Goal: Connect with others: Connect with others

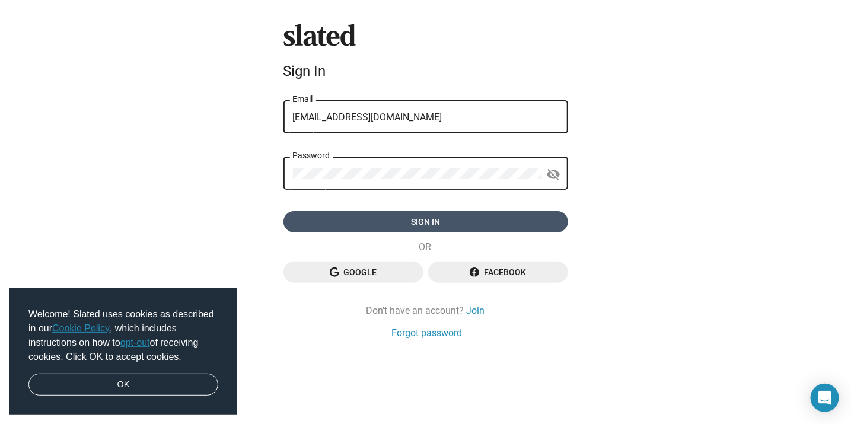
click at [401, 225] on span "Sign in" at bounding box center [426, 221] width 266 height 21
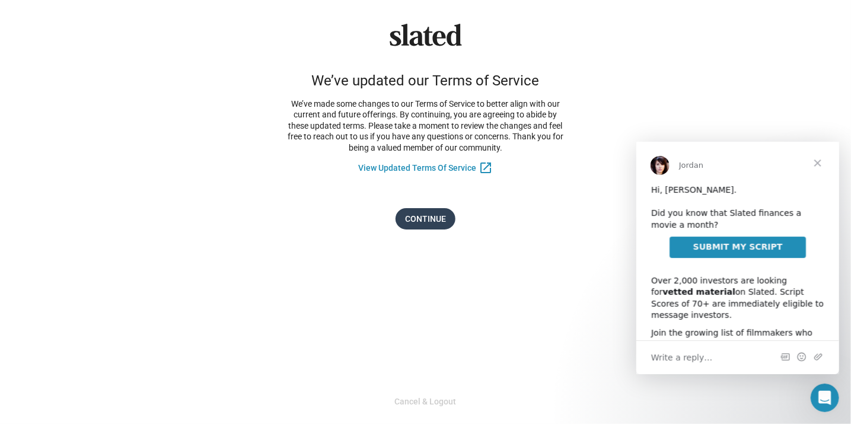
click at [419, 225] on span "Continue" at bounding box center [425, 218] width 41 height 21
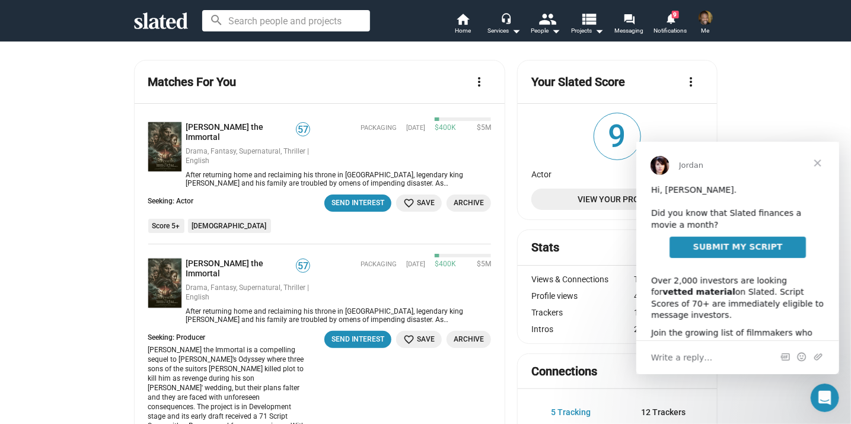
click at [816, 166] on span "Close" at bounding box center [817, 162] width 43 height 43
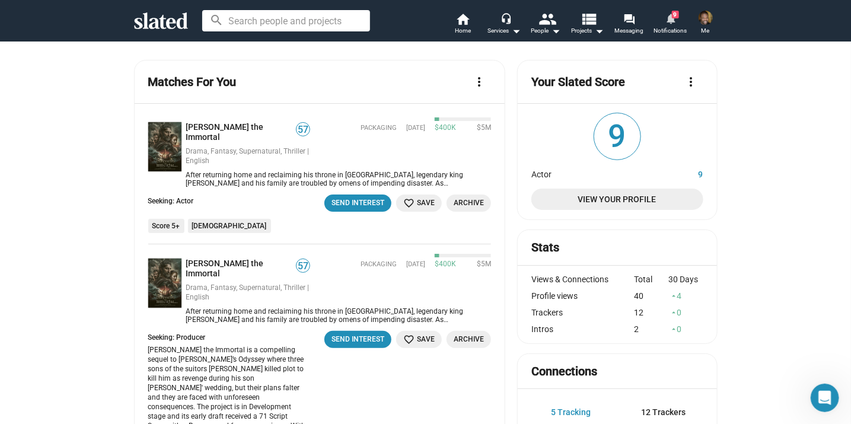
click at [667, 22] on mat-icon "notifications" at bounding box center [670, 17] width 11 height 11
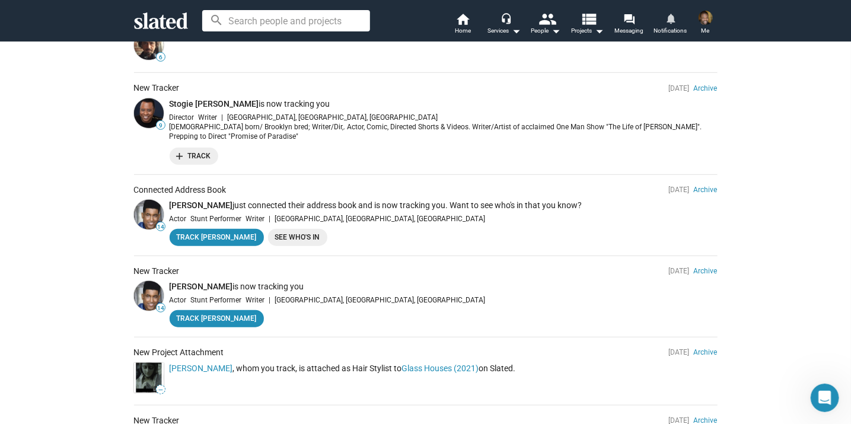
scroll to position [343, 0]
click at [209, 241] on link "Track Eddie" at bounding box center [217, 236] width 94 height 17
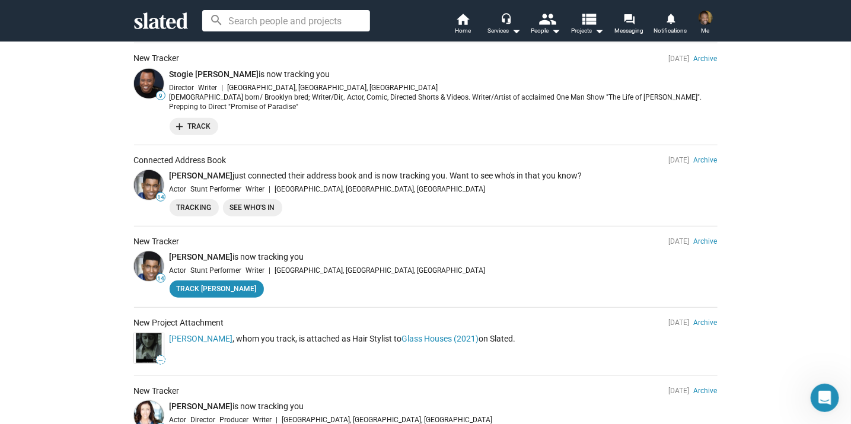
scroll to position [374, 0]
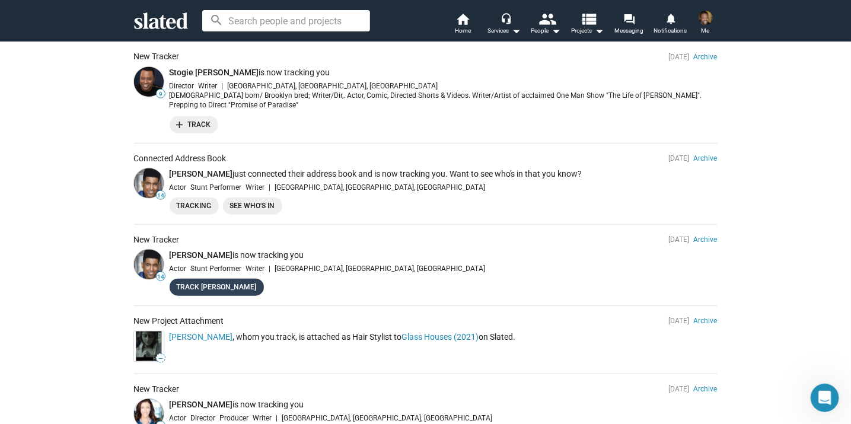
click at [208, 289] on link "Track Eddie" at bounding box center [217, 287] width 94 height 17
click at [257, 206] on link "See Who's In" at bounding box center [252, 206] width 59 height 17
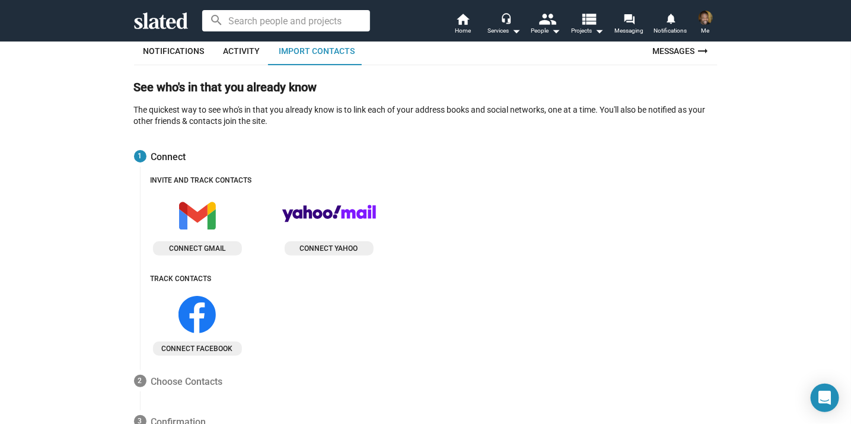
scroll to position [77, 0]
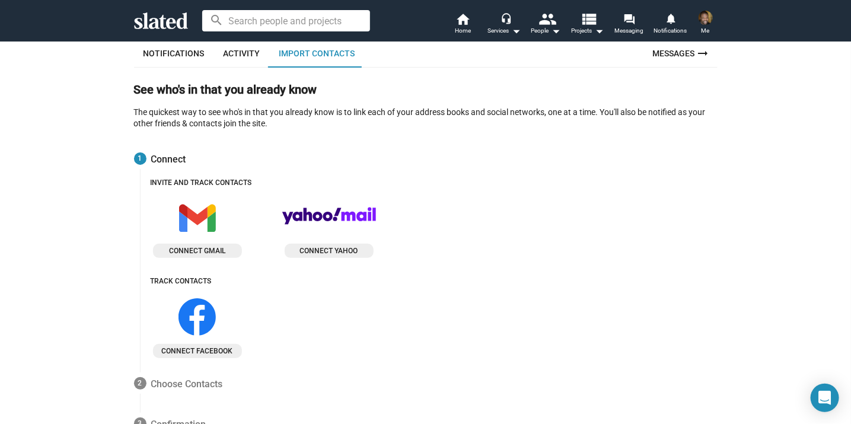
click at [201, 251] on span "Connect gmail" at bounding box center [198, 251] width 80 height 12
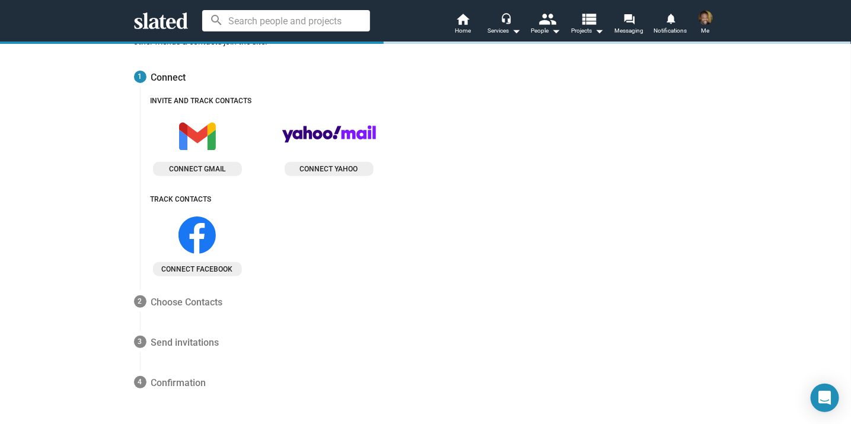
scroll to position [158, 0]
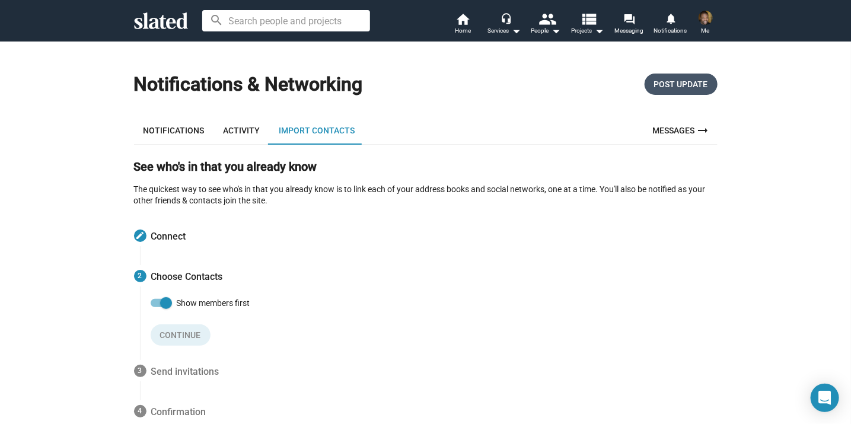
click at [672, 90] on span "Post Update" at bounding box center [681, 84] width 54 height 21
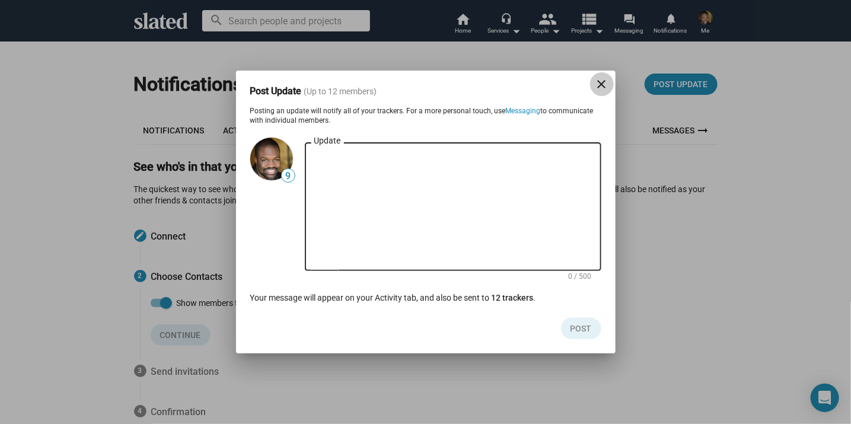
click at [609, 87] on mat-icon "close" at bounding box center [602, 84] width 14 height 14
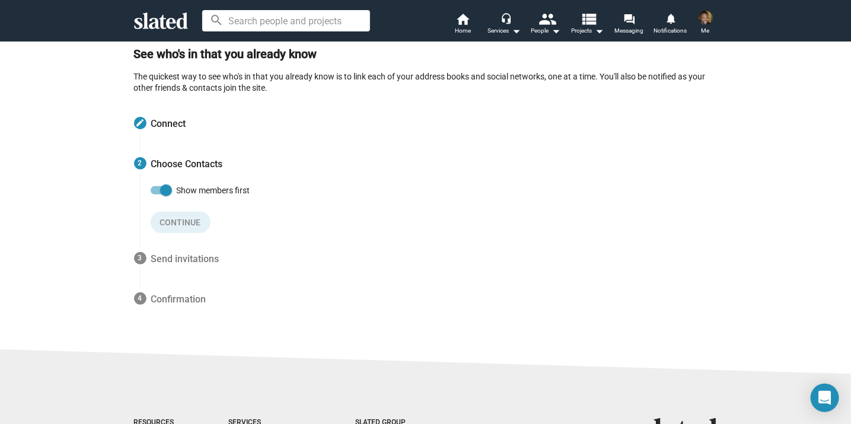
scroll to position [34, 0]
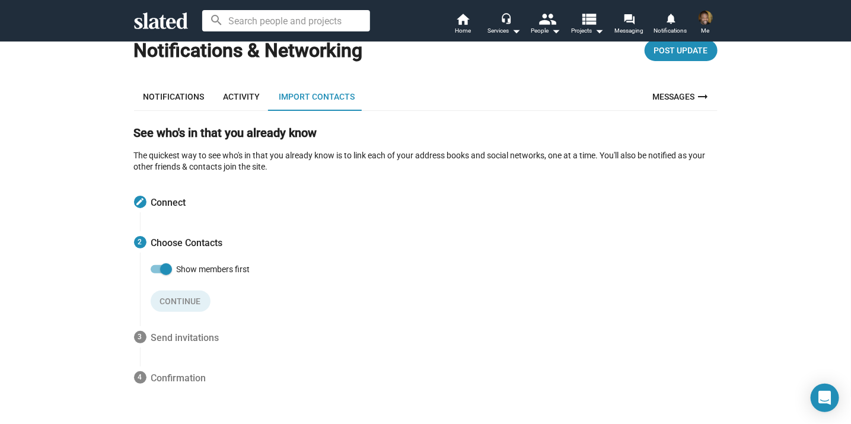
click at [157, 273] on span at bounding box center [161, 269] width 21 height 8
click at [157, 274] on input "Show members first" at bounding box center [156, 274] width 1 height 1
click at [160, 269] on span at bounding box center [157, 269] width 12 height 12
click at [157, 274] on input "Show members first" at bounding box center [156, 274] width 1 height 1
click at [209, 268] on span "Show members first" at bounding box center [214, 269] width 74 height 14
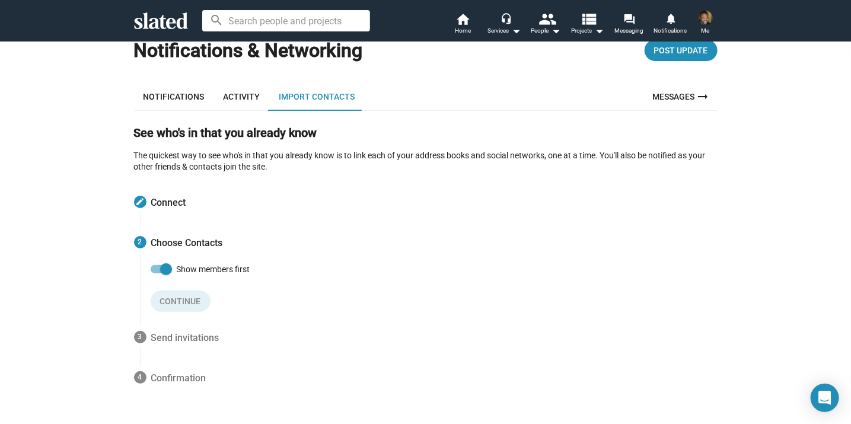
click at [157, 274] on input "Show members first" at bounding box center [156, 274] width 1 height 1
click at [209, 268] on span "Show members first" at bounding box center [214, 269] width 74 height 14
click at [157, 274] on input "Show members first" at bounding box center [156, 274] width 1 height 1
checkbox input "true"
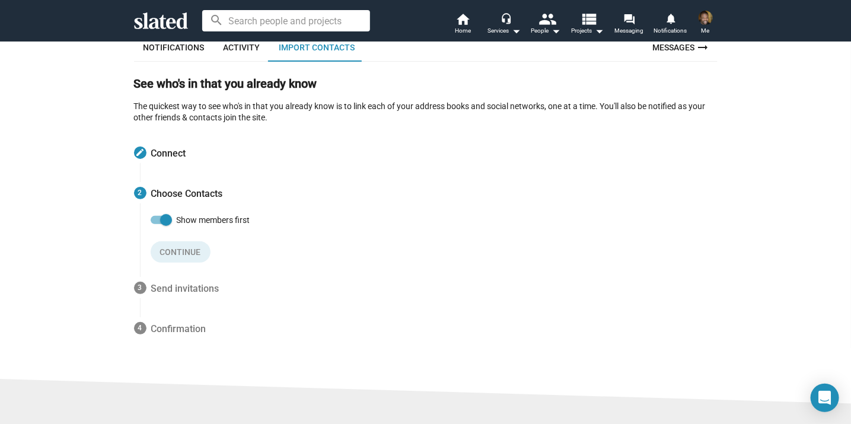
scroll to position [94, 0]
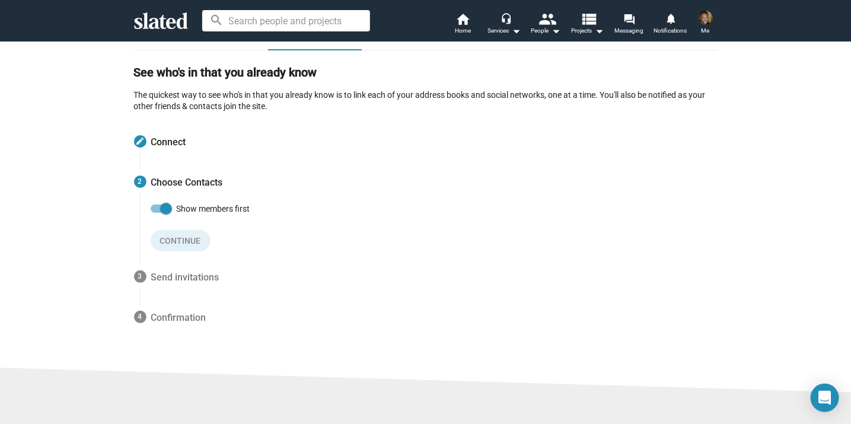
click at [171, 143] on span "Connect" at bounding box center [168, 142] width 35 height 14
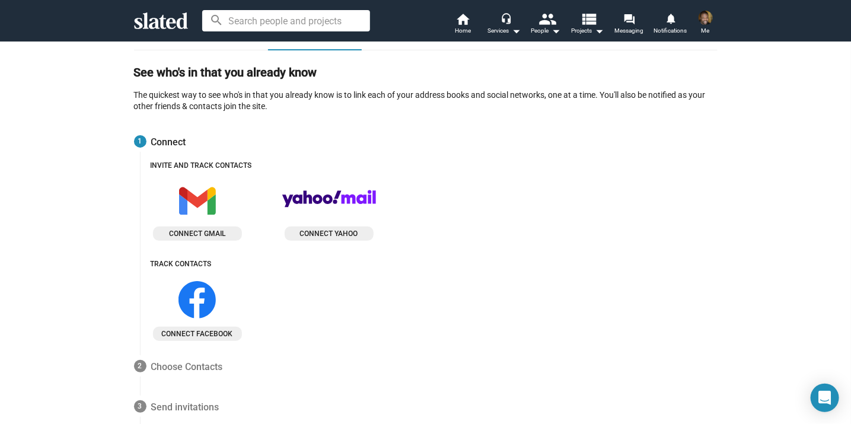
click at [205, 213] on icon at bounding box center [197, 201] width 37 height 37
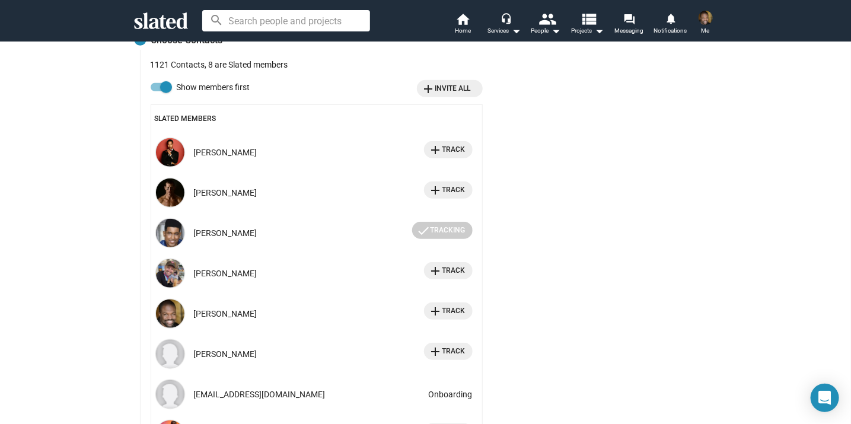
scroll to position [235, 0]
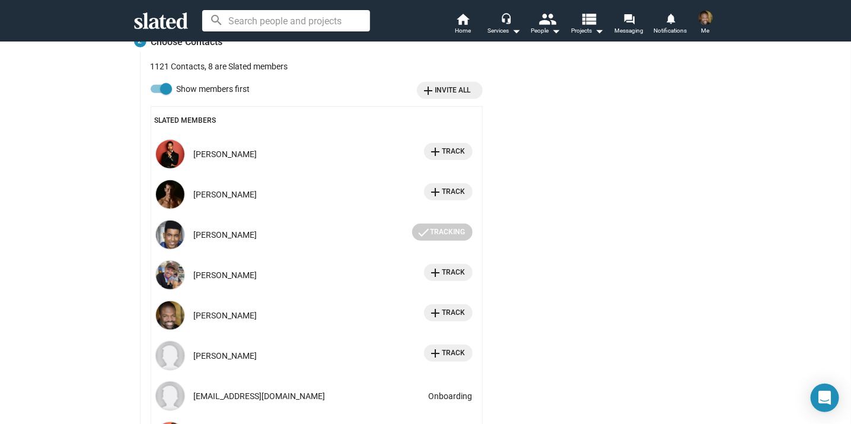
click at [440, 153] on mat-icon "add" at bounding box center [434, 151] width 11 height 11
click at [436, 197] on mat-icon "add" at bounding box center [434, 191] width 11 height 11
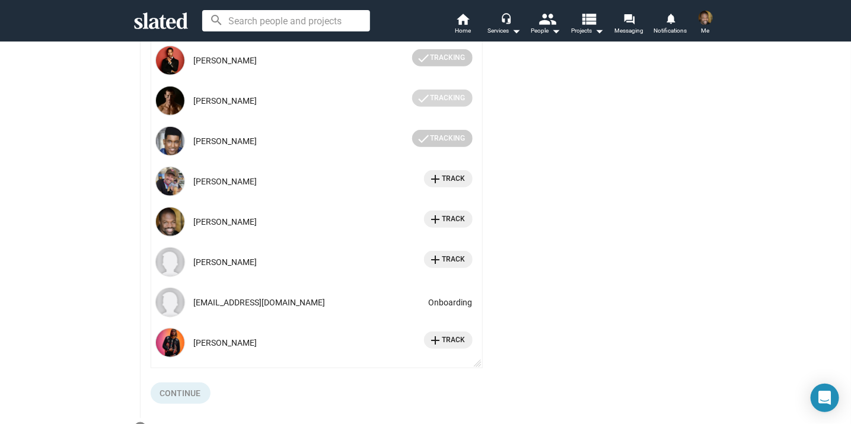
scroll to position [350, 0]
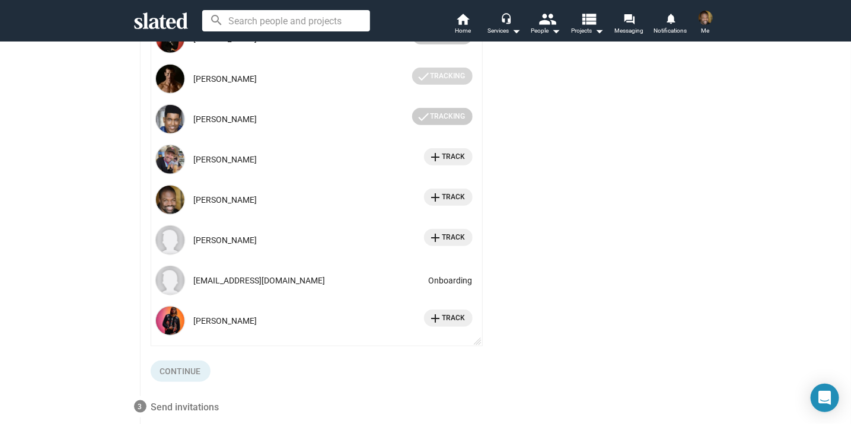
click at [438, 157] on mat-icon "add" at bounding box center [434, 156] width 11 height 11
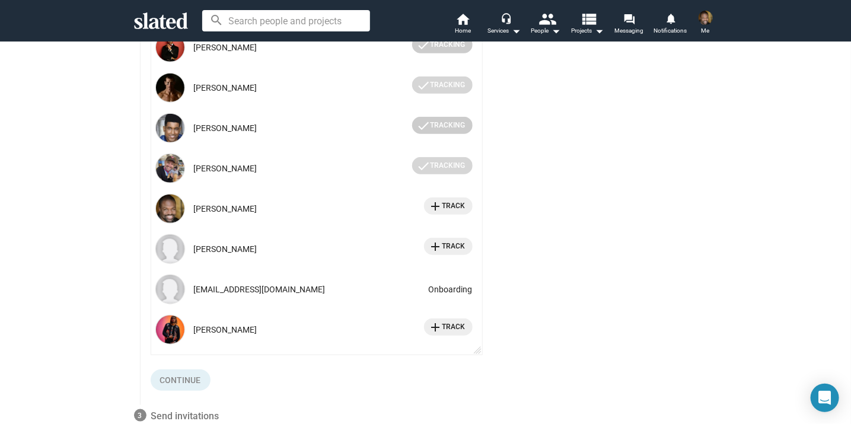
scroll to position [341, 0]
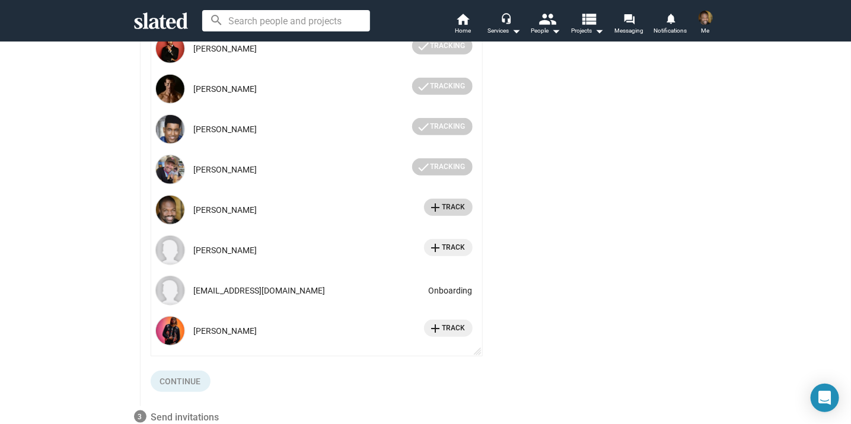
click at [438, 205] on mat-icon "add" at bounding box center [434, 207] width 11 height 11
click at [440, 251] on mat-icon "add" at bounding box center [434, 247] width 11 height 11
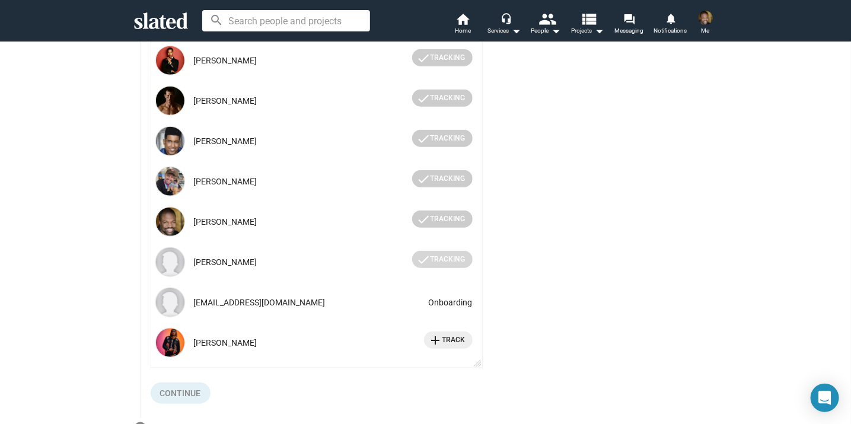
scroll to position [321, 0]
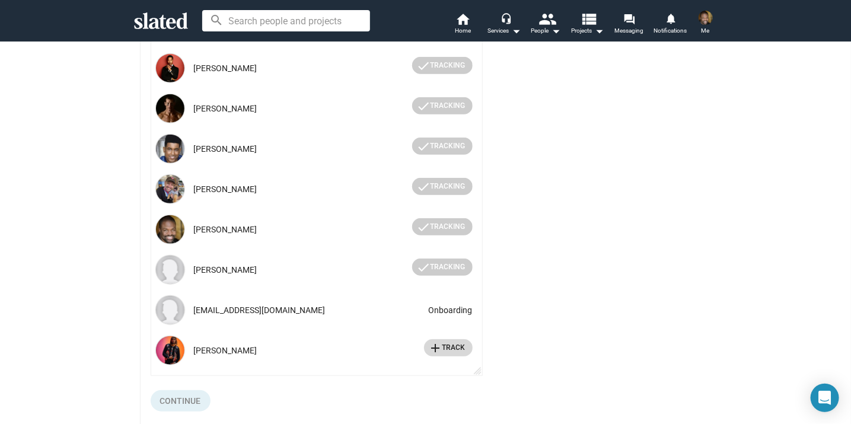
click at [440, 350] on mat-icon "add" at bounding box center [434, 347] width 11 height 11
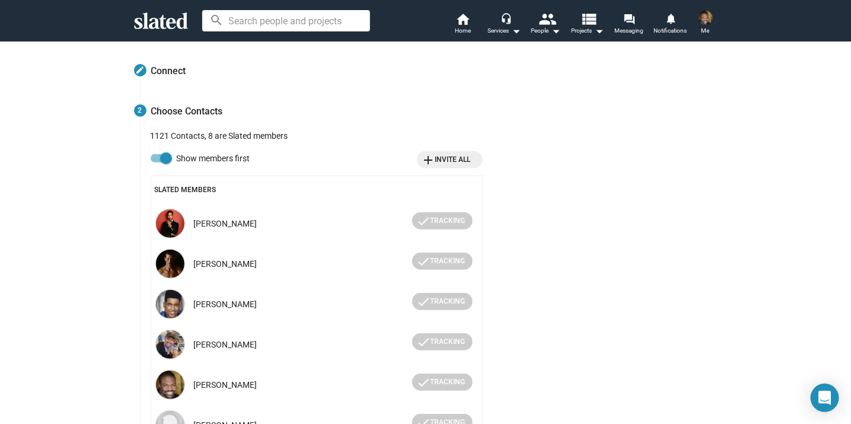
scroll to position [164, 0]
click at [443, 164] on span "add Invite all" at bounding box center [446, 161] width 49 height 12
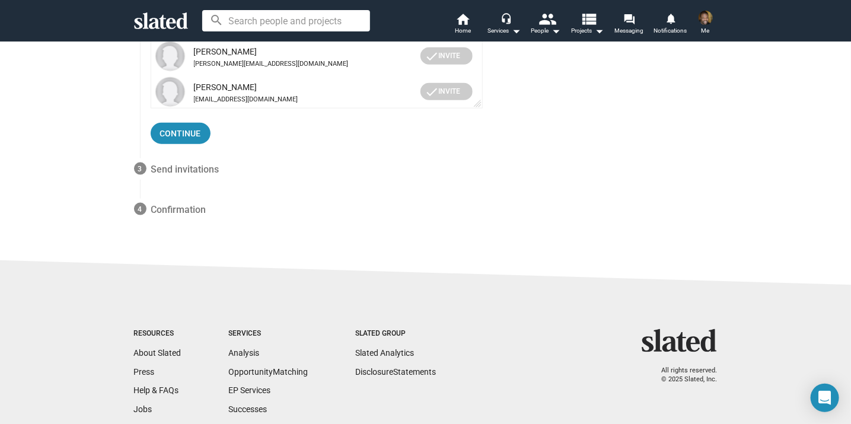
scroll to position [590, 0]
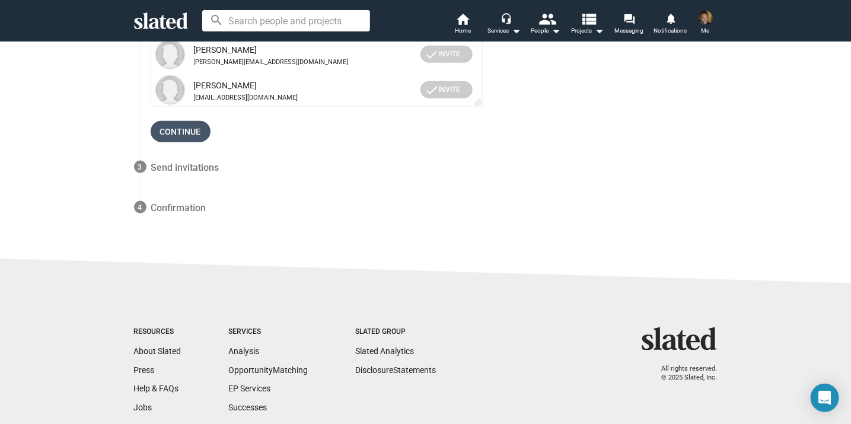
click at [183, 138] on span "Continue" at bounding box center [180, 131] width 41 height 21
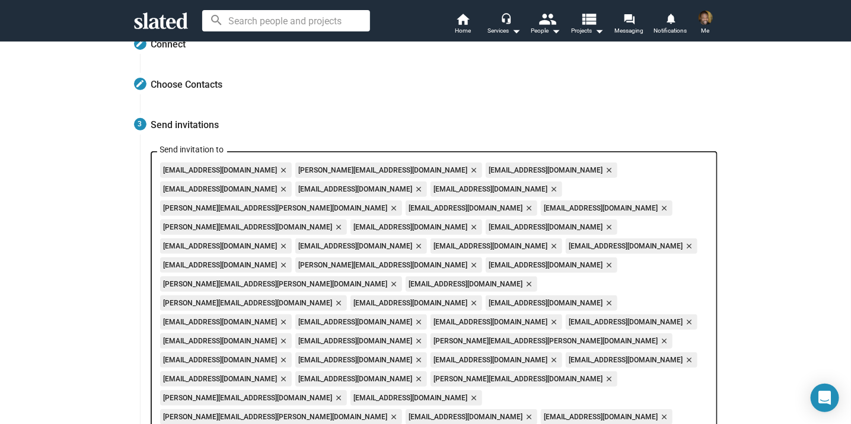
scroll to position [191, 0]
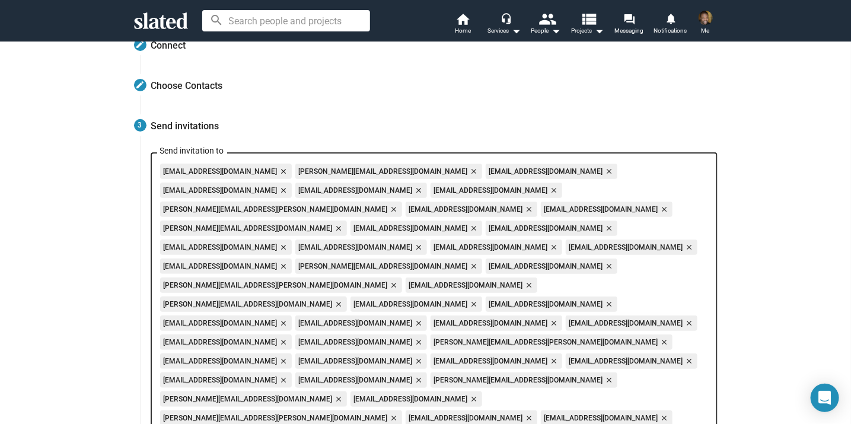
click at [288, 375] on mat-icon "close" at bounding box center [283, 380] width 11 height 11
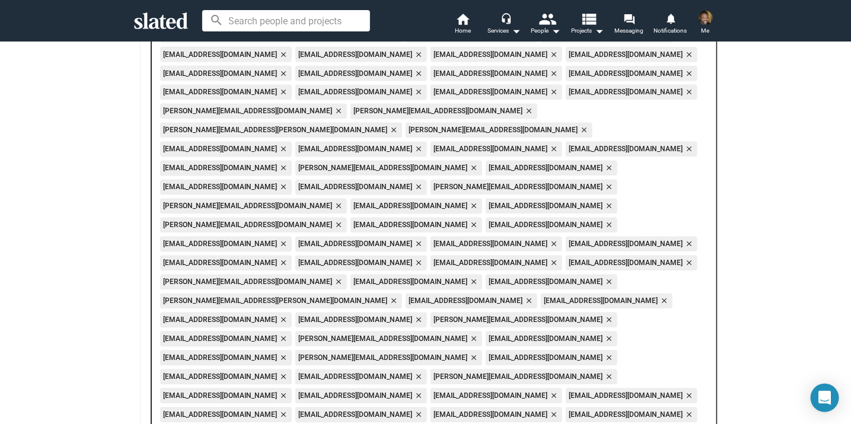
scroll to position [898, 0]
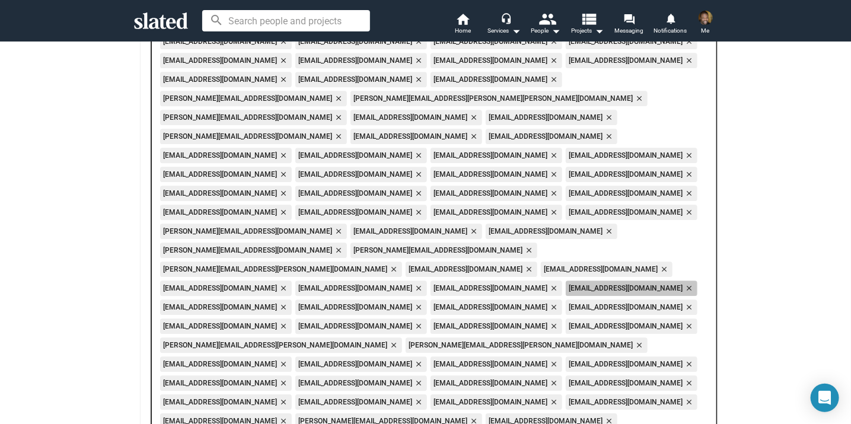
scroll to position [1287, 0]
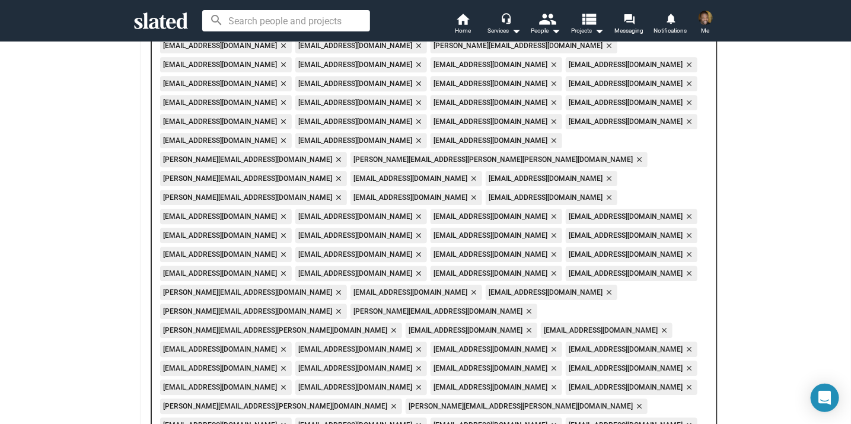
scroll to position [1228, 0]
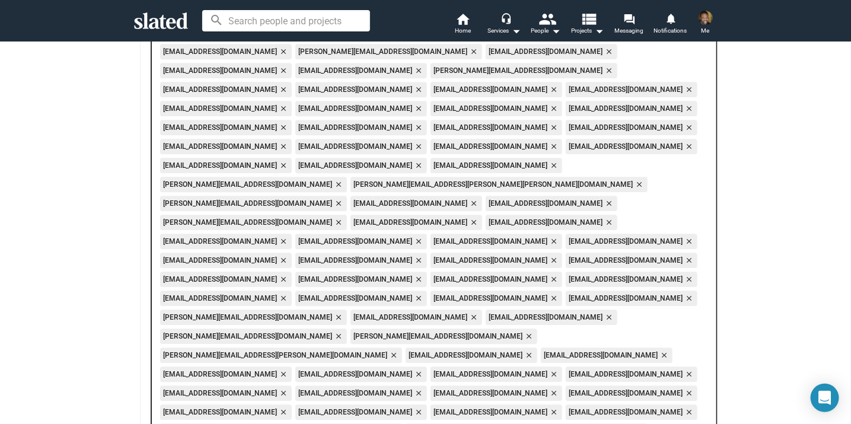
scroll to position [1194, 0]
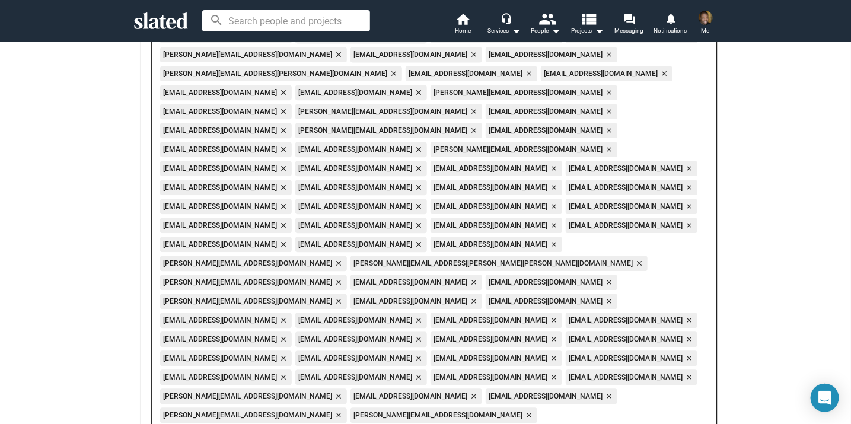
scroll to position [1124, 0]
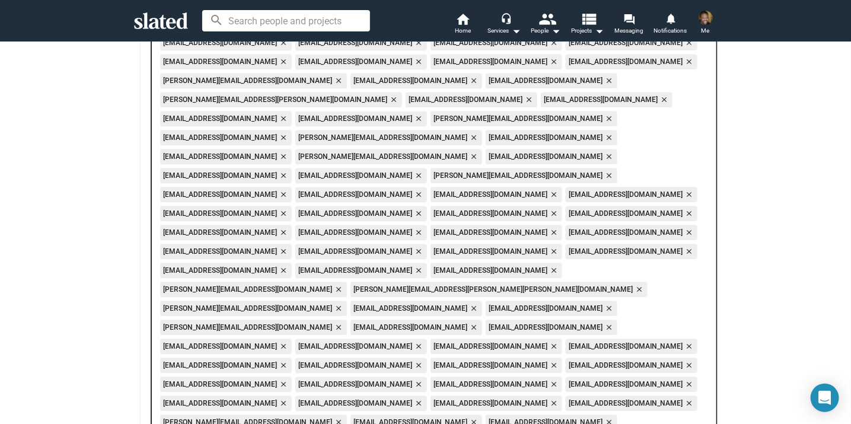
scroll to position [1093, 0]
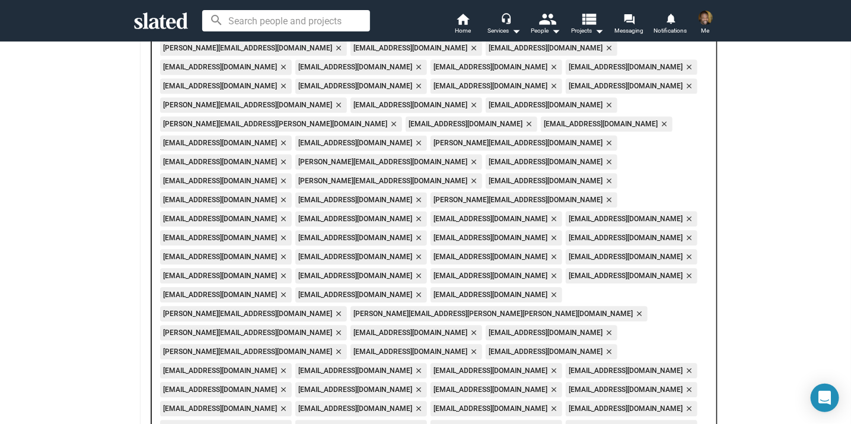
scroll to position [1067, 0]
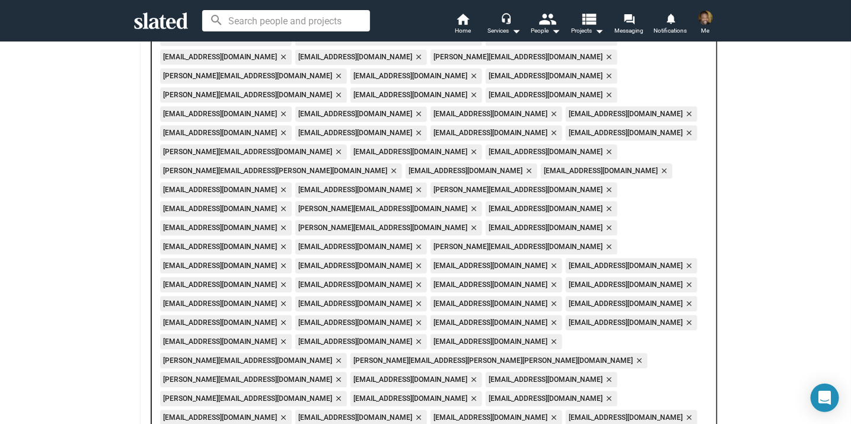
scroll to position [1025, 0]
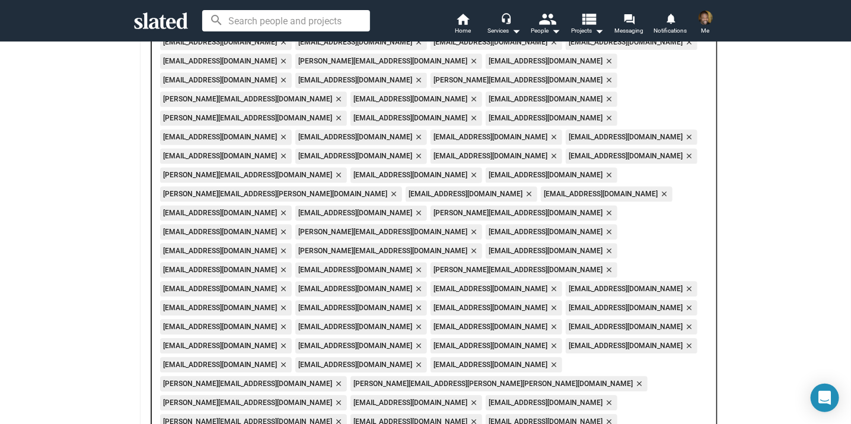
scroll to position [1001, 0]
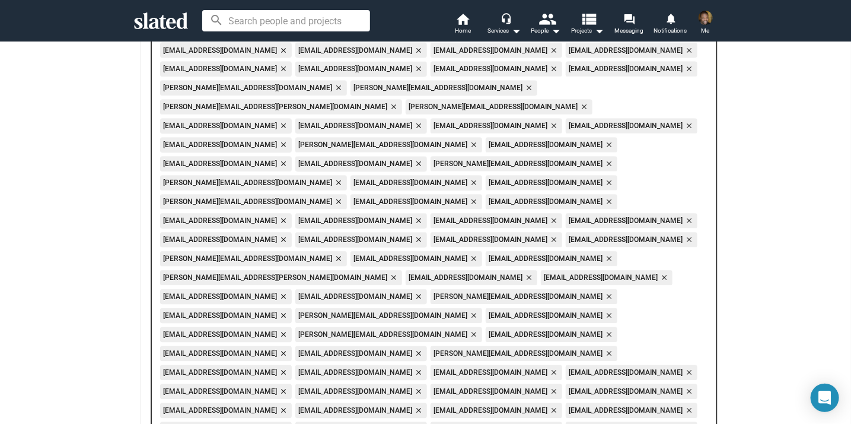
scroll to position [918, 0]
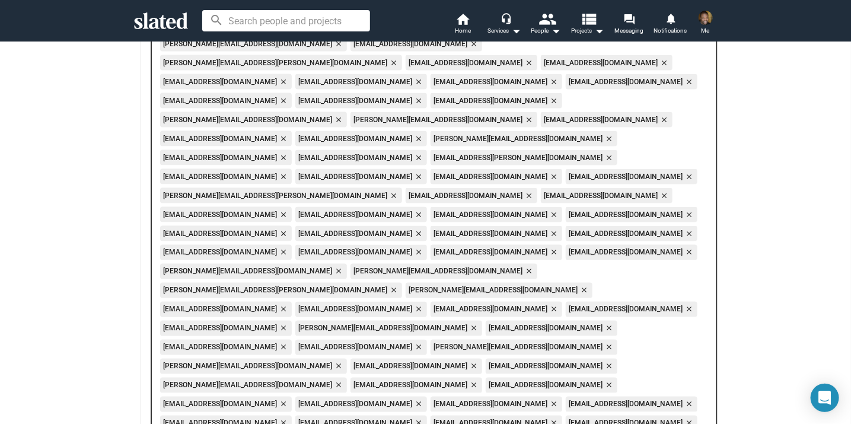
scroll to position [691, 0]
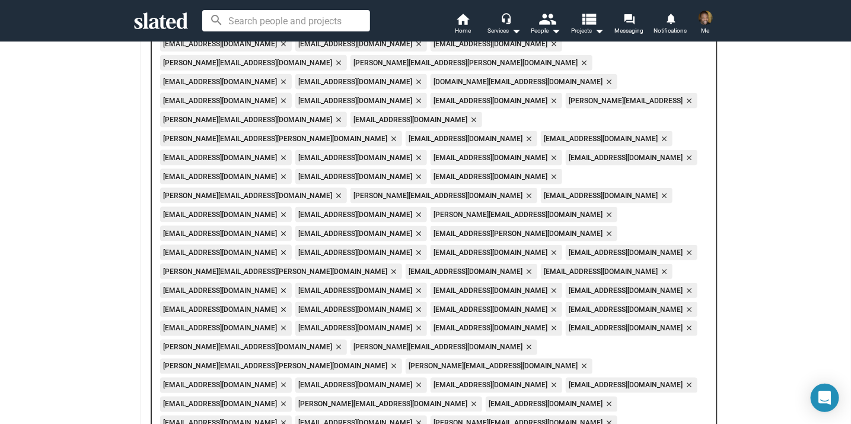
scroll to position [649, 0]
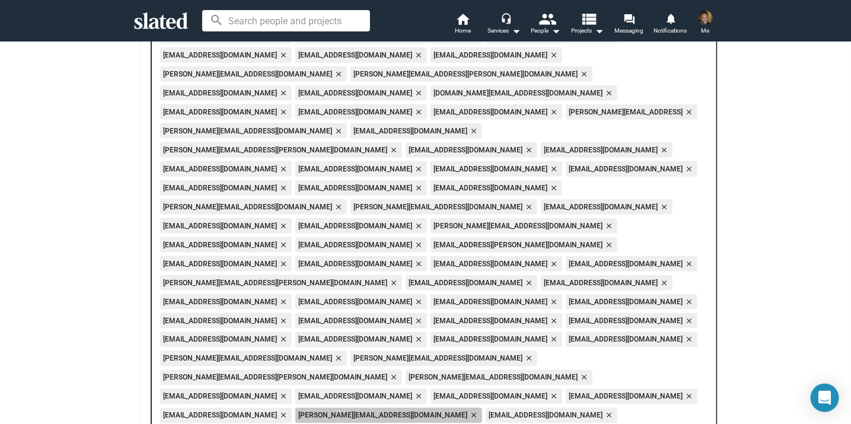
click at [468, 411] on mat-icon "close" at bounding box center [473, 416] width 11 height 11
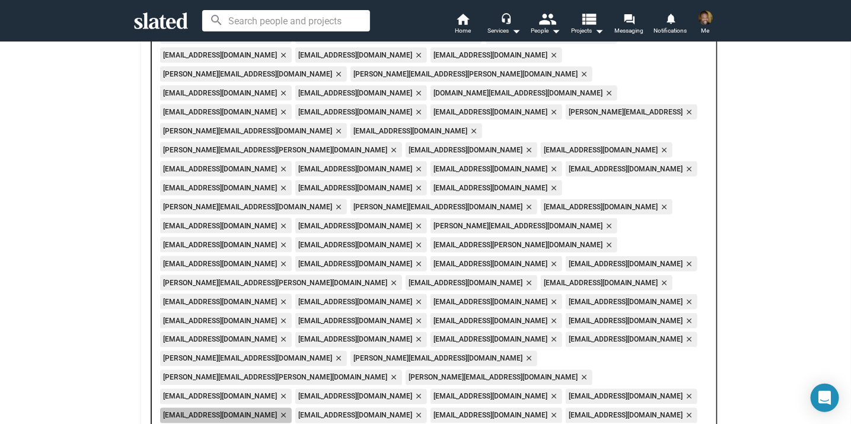
click at [288, 411] on mat-icon "close" at bounding box center [283, 416] width 11 height 11
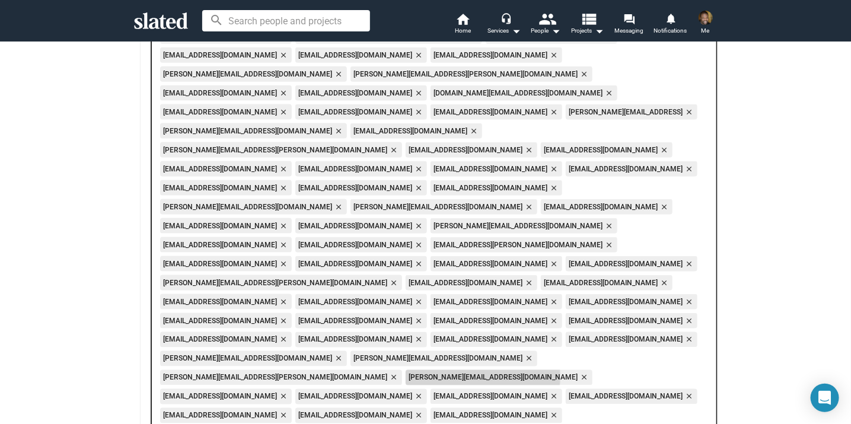
click at [578, 373] on mat-icon "close" at bounding box center [583, 378] width 11 height 11
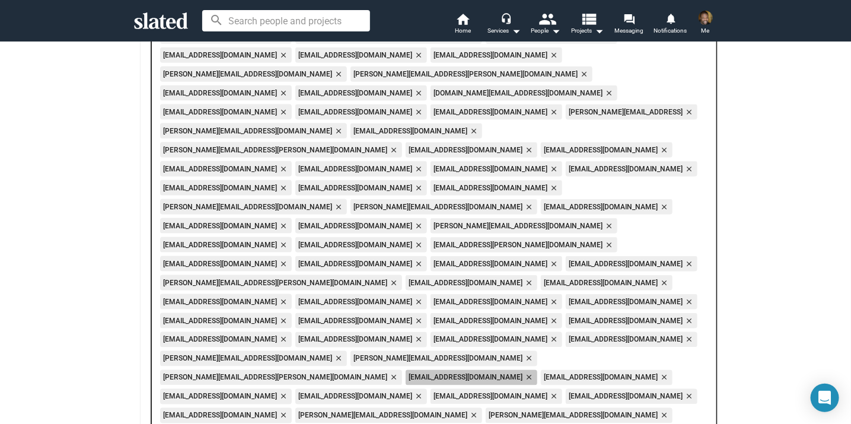
scroll to position [650, 0]
click at [659, 372] on mat-icon "close" at bounding box center [664, 377] width 11 height 11
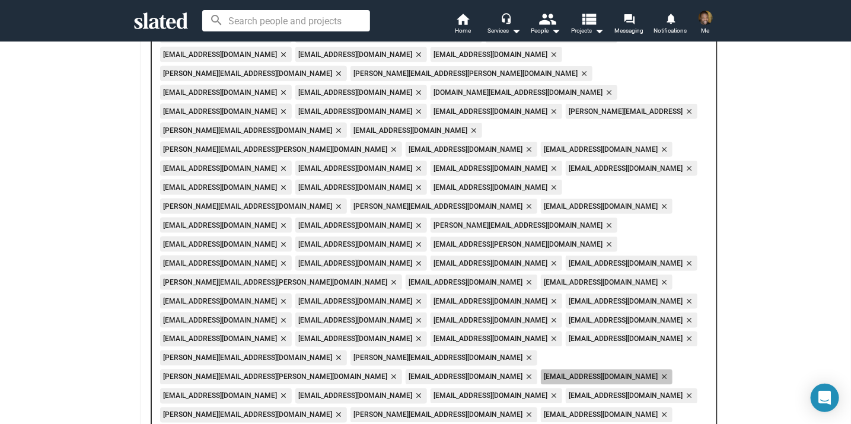
click at [659, 372] on mat-icon "close" at bounding box center [664, 377] width 11 height 11
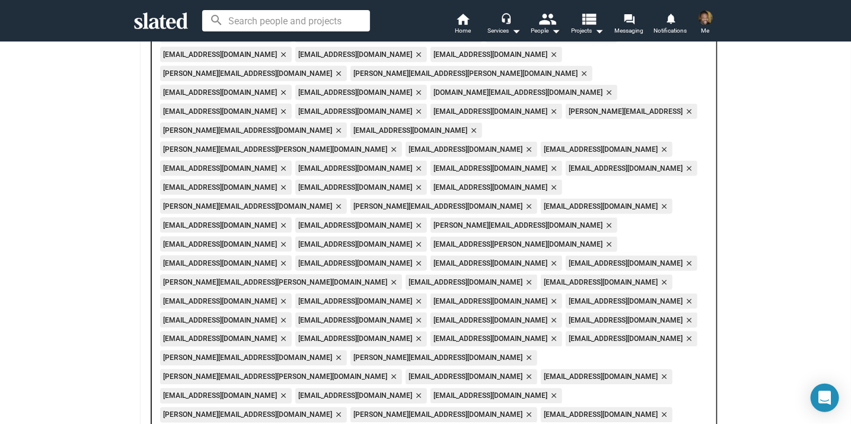
click at [659, 372] on mat-icon "close" at bounding box center [664, 377] width 11 height 11
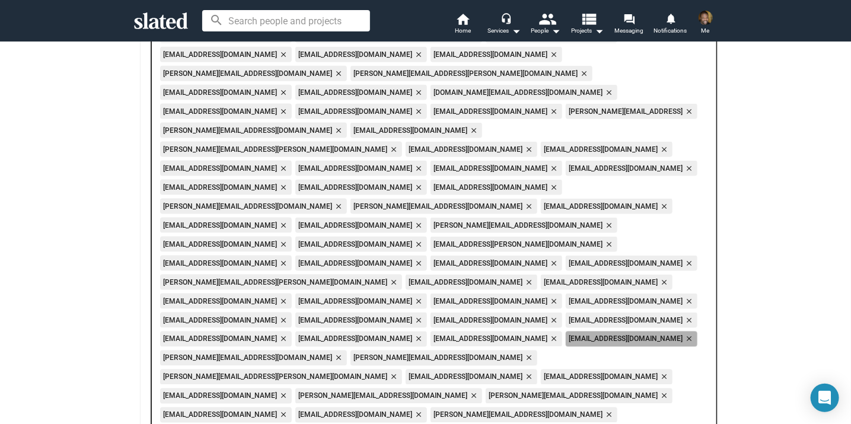
click at [683, 334] on mat-icon "close" at bounding box center [688, 339] width 11 height 11
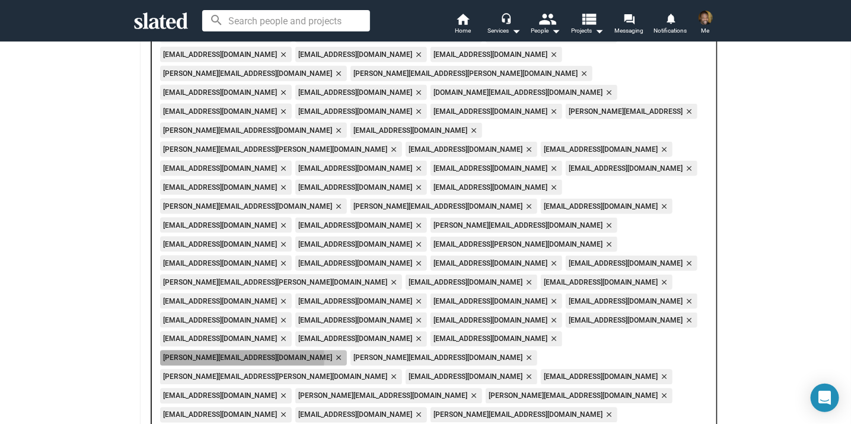
click at [333, 353] on mat-icon "close" at bounding box center [338, 358] width 11 height 11
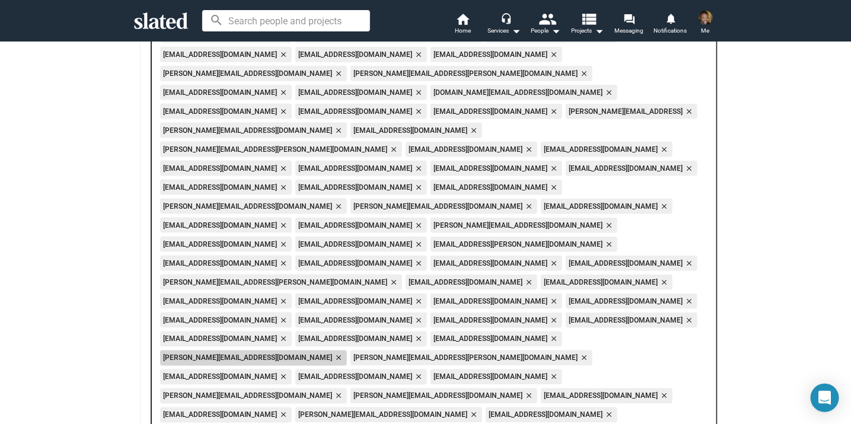
click at [339, 353] on mat-icon "close" at bounding box center [338, 358] width 11 height 11
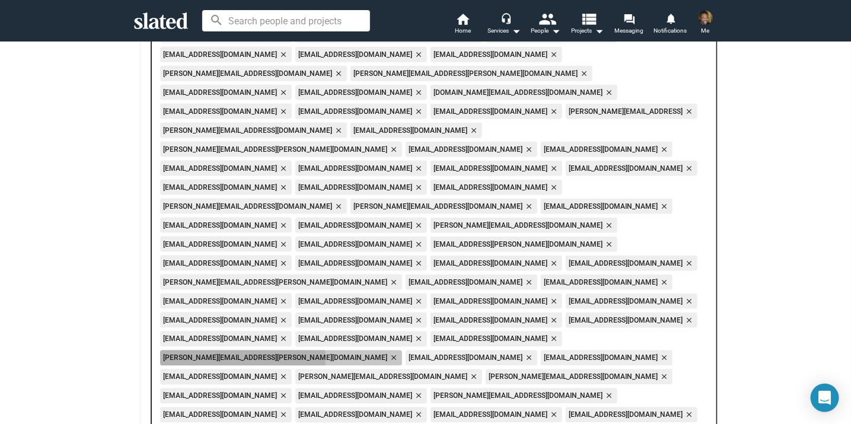
click at [388, 353] on mat-icon "close" at bounding box center [393, 358] width 11 height 11
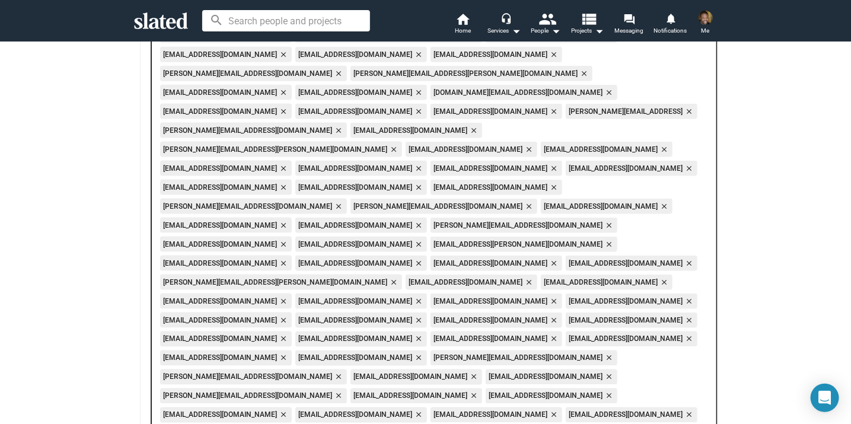
scroll to position [624, 0]
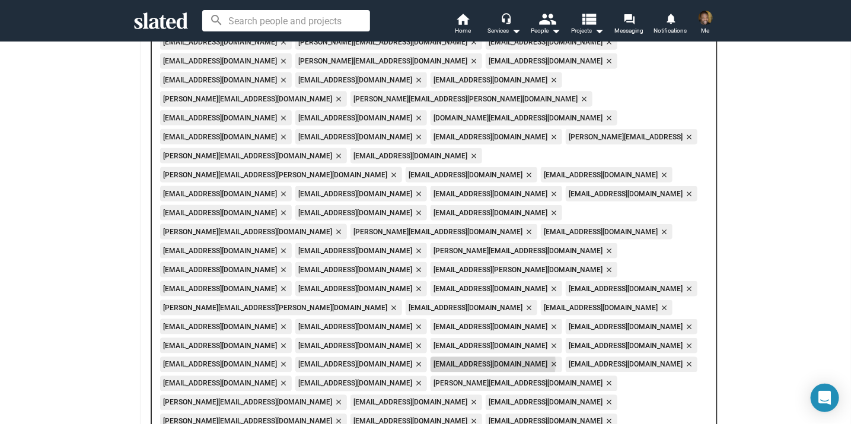
click at [548, 360] on mat-icon "close" at bounding box center [553, 365] width 11 height 11
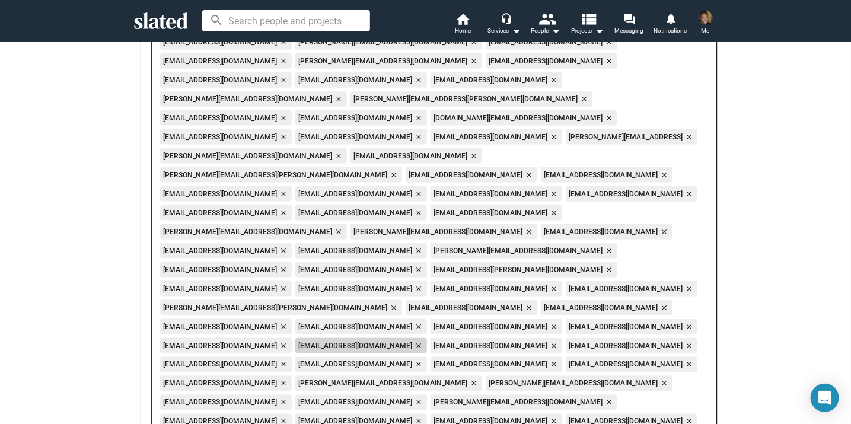
click at [413, 341] on mat-icon "close" at bounding box center [418, 346] width 11 height 11
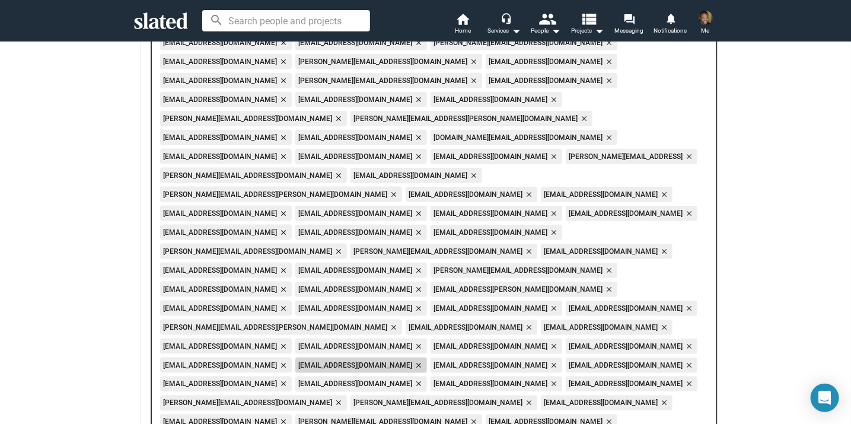
click at [413, 360] on mat-icon "close" at bounding box center [418, 365] width 11 height 11
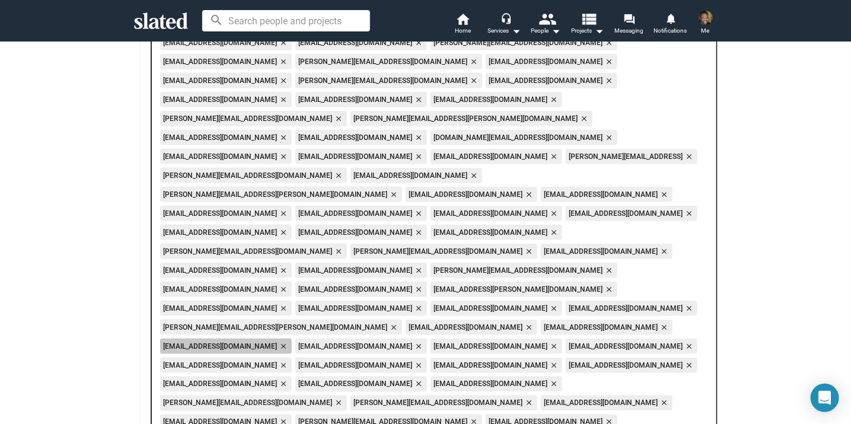
click at [278, 341] on mat-icon "close" at bounding box center [283, 346] width 11 height 11
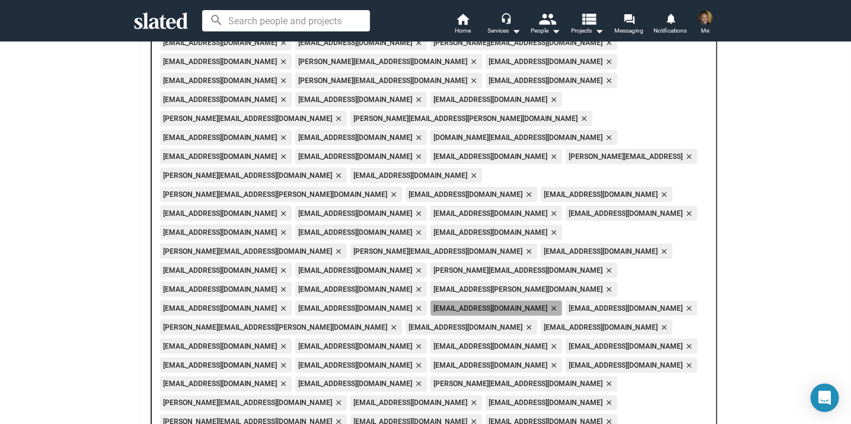
click at [548, 303] on mat-icon "close" at bounding box center [553, 308] width 11 height 11
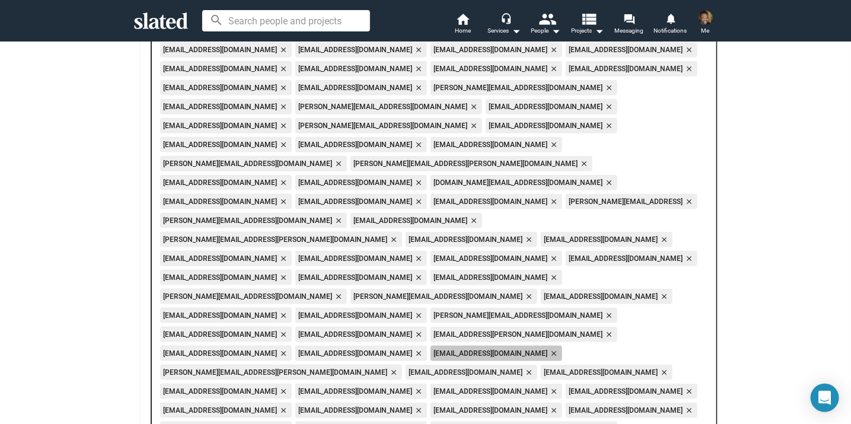
scroll to position [559, 0]
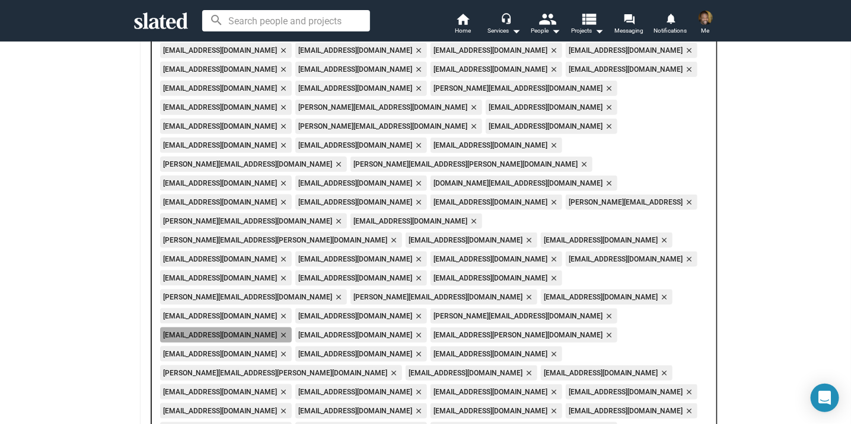
click at [278, 330] on mat-icon "close" at bounding box center [283, 335] width 11 height 11
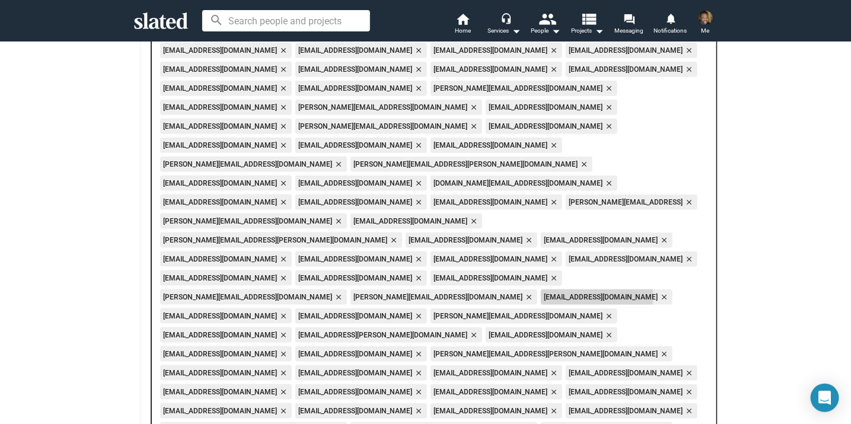
click at [659, 292] on mat-icon "close" at bounding box center [664, 297] width 11 height 11
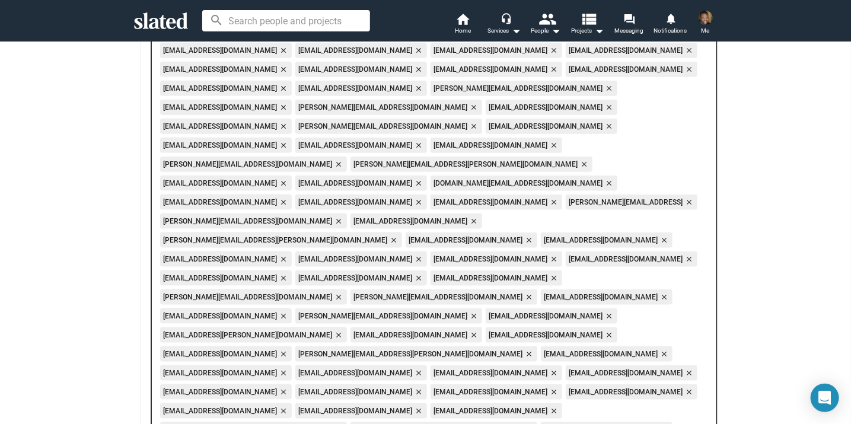
click at [288, 273] on mat-icon "close" at bounding box center [283, 278] width 11 height 11
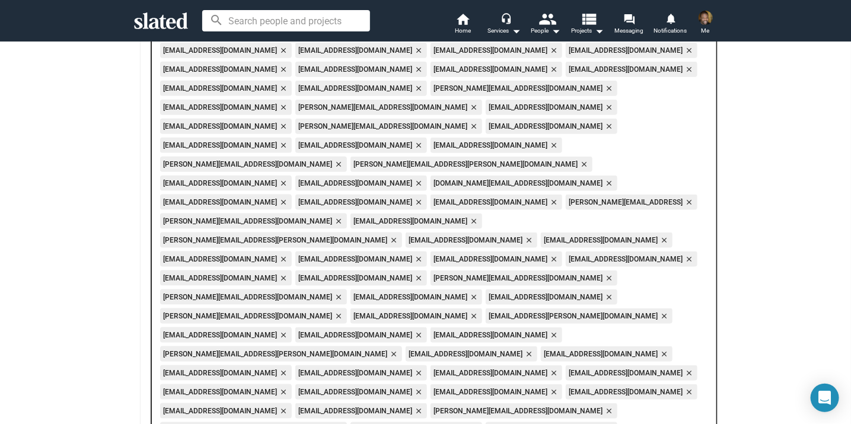
click at [468, 292] on mat-icon "close" at bounding box center [473, 297] width 11 height 11
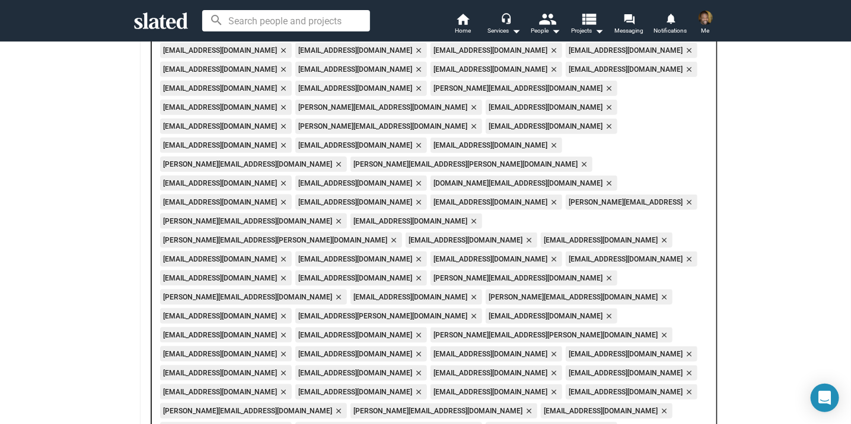
click at [683, 254] on mat-icon "close" at bounding box center [688, 259] width 11 height 11
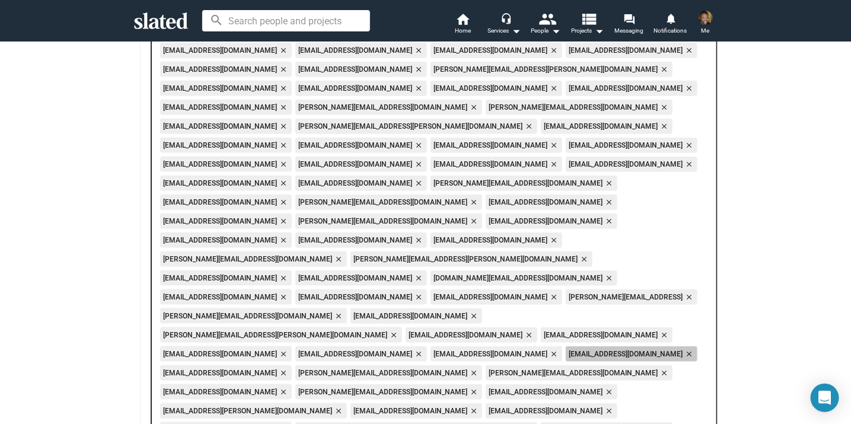
scroll to position [463, 0]
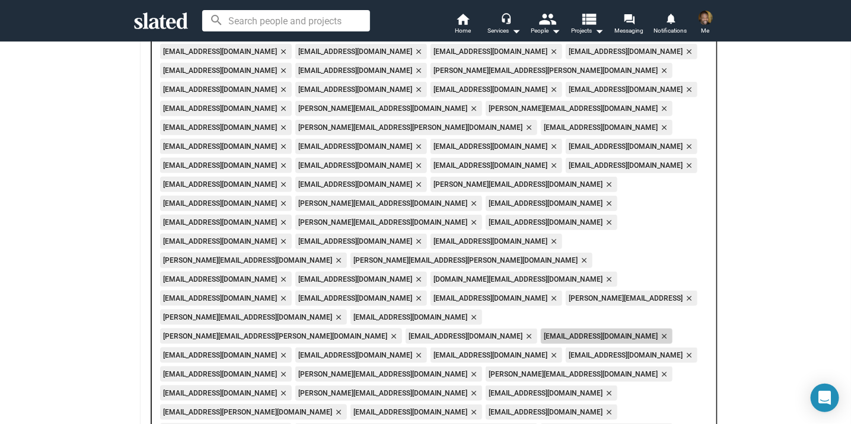
click at [659, 331] on mat-icon "close" at bounding box center [664, 336] width 11 height 11
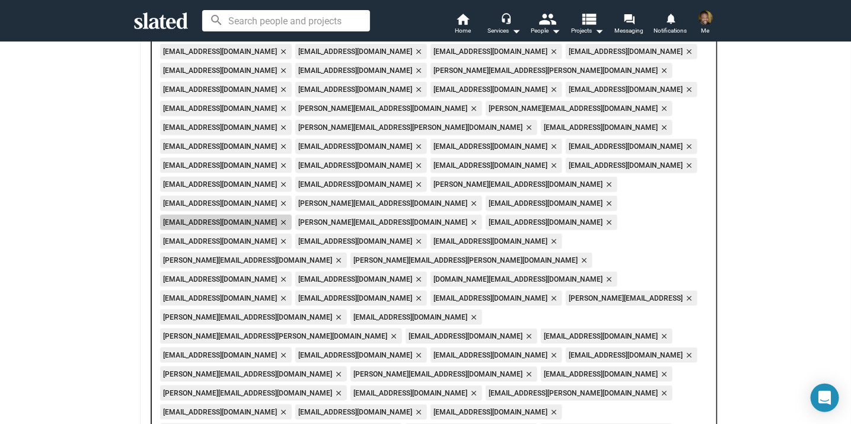
click at [288, 217] on mat-icon "close" at bounding box center [283, 222] width 11 height 11
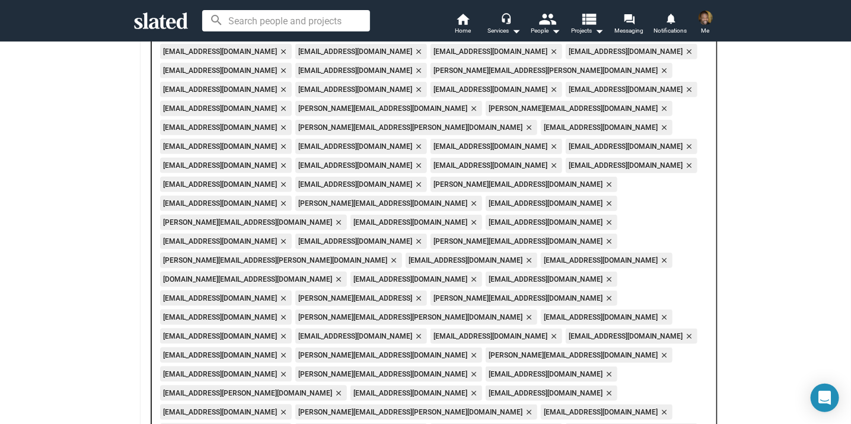
click at [413, 236] on mat-icon "close" at bounding box center [418, 241] width 11 height 11
click at [278, 236] on mat-icon "close" at bounding box center [283, 241] width 11 height 11
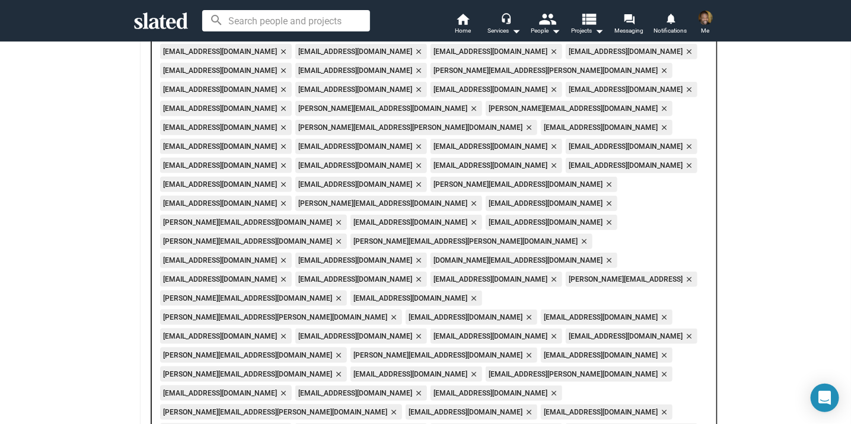
click at [578, 236] on mat-icon "close" at bounding box center [583, 241] width 11 height 11
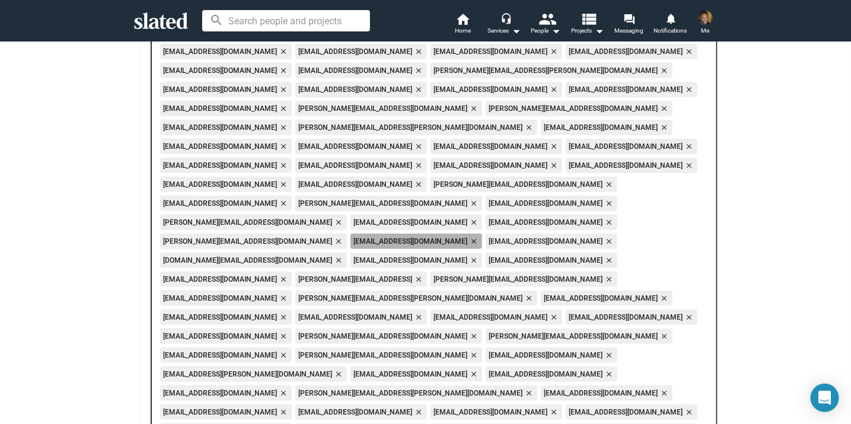
click at [468, 236] on mat-icon "close" at bounding box center [473, 241] width 11 height 11
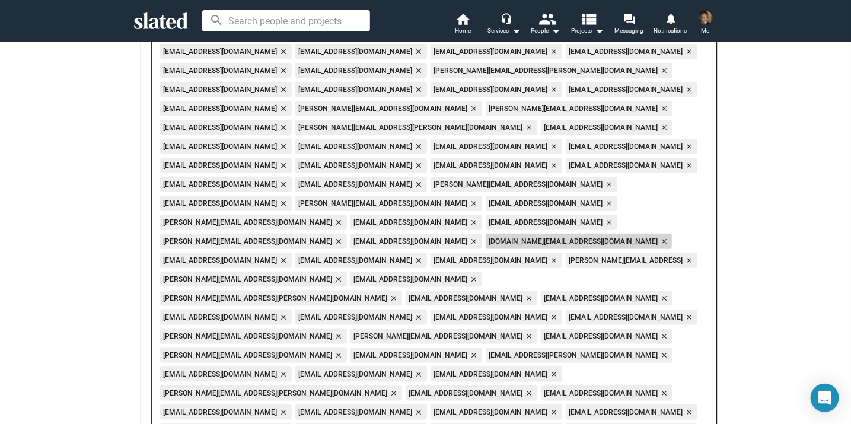
click at [659, 236] on mat-icon "close" at bounding box center [664, 241] width 11 height 11
click at [603, 236] on mat-icon "close" at bounding box center [608, 241] width 11 height 11
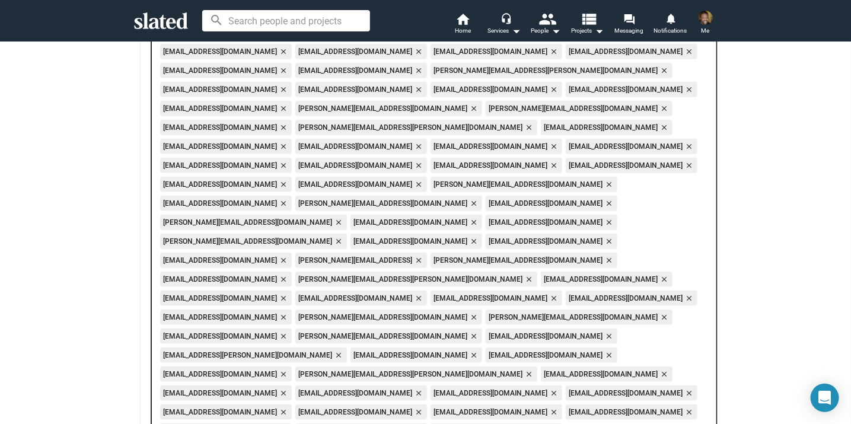
click at [603, 236] on mat-icon "close" at bounding box center [608, 241] width 11 height 11
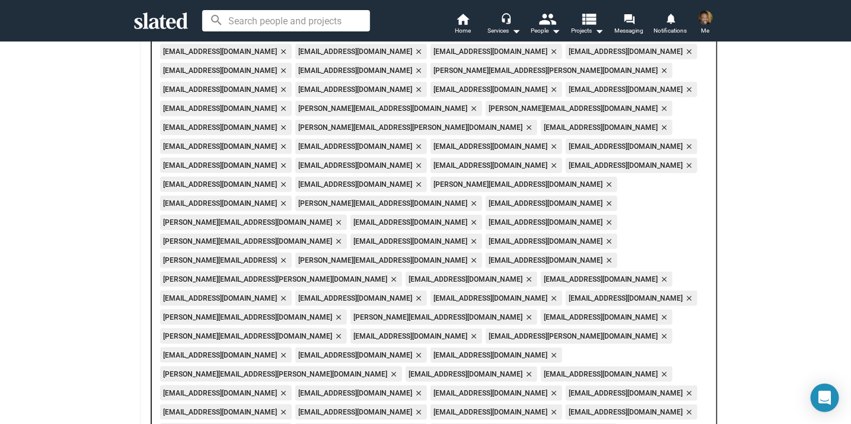
click at [288, 255] on mat-icon "close" at bounding box center [283, 260] width 11 height 11
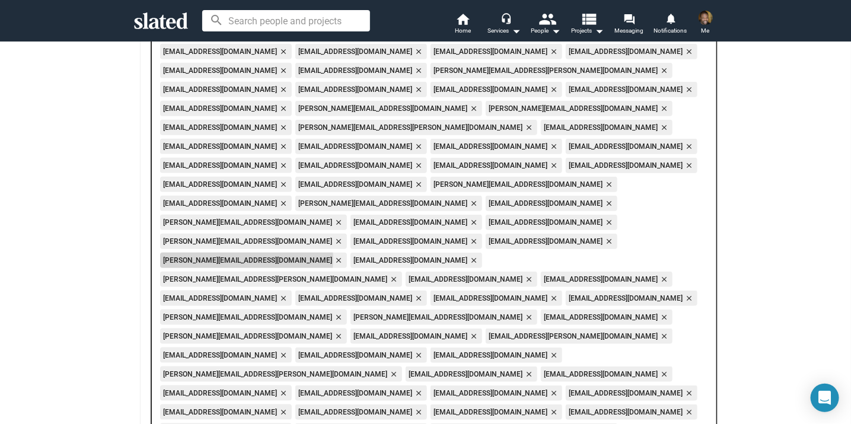
click at [344, 255] on mat-icon "close" at bounding box center [338, 260] width 11 height 11
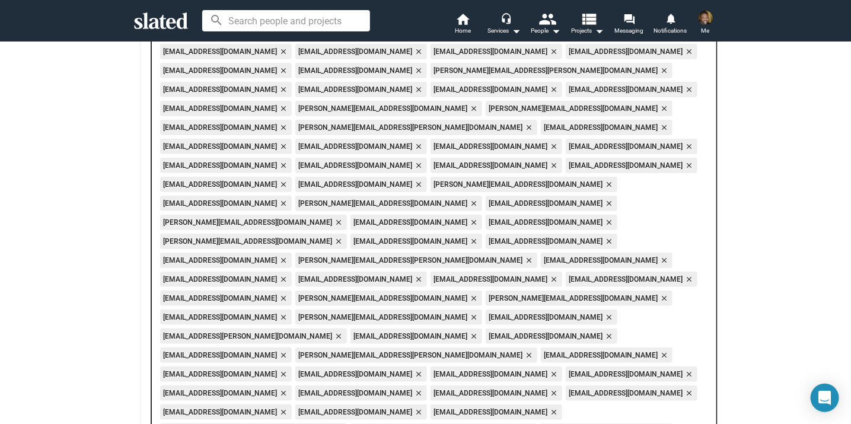
click at [288, 312] on mat-icon "close" at bounding box center [283, 317] width 11 height 11
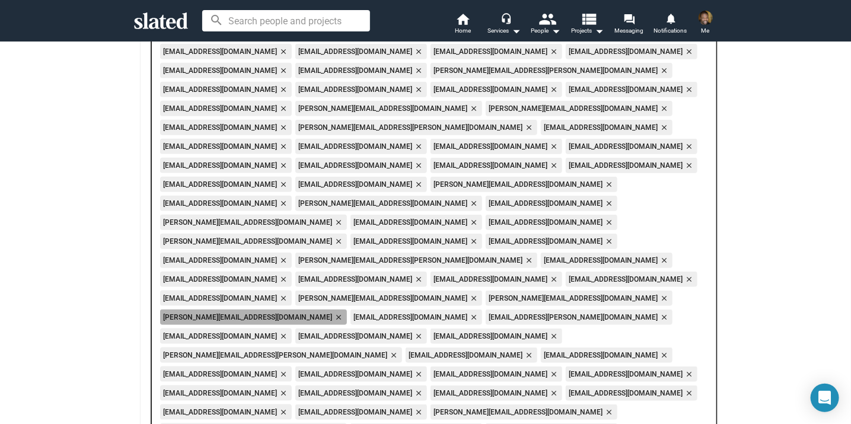
click at [344, 312] on mat-icon "close" at bounding box center [338, 317] width 11 height 11
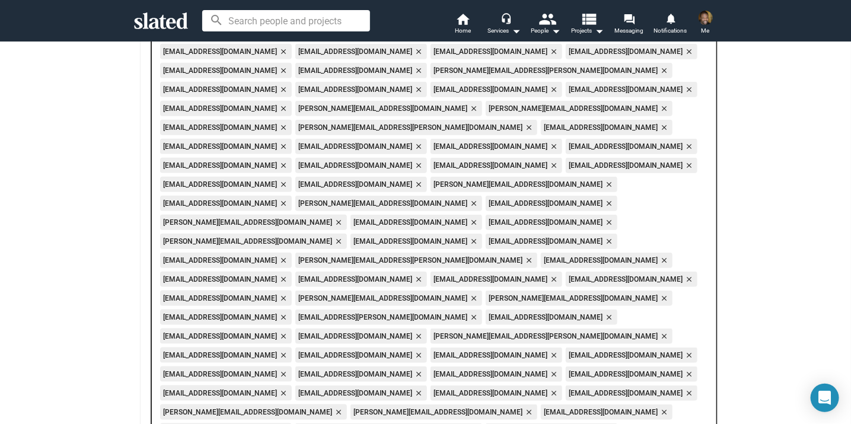
click at [659, 293] on mat-icon "close" at bounding box center [664, 298] width 11 height 11
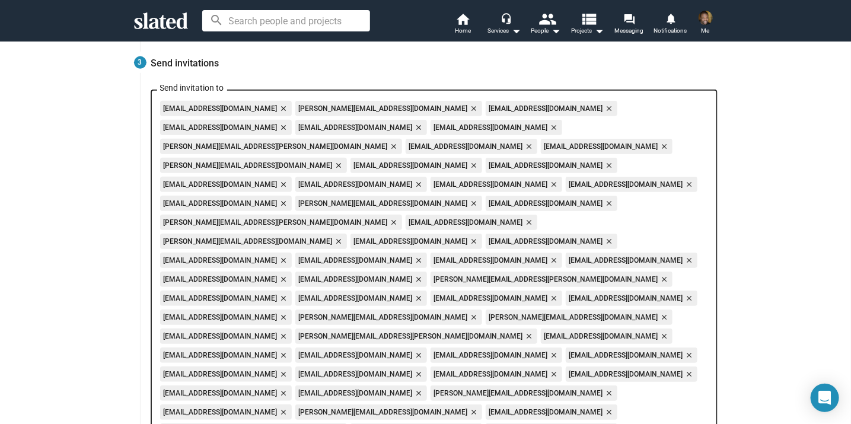
scroll to position [255, 0]
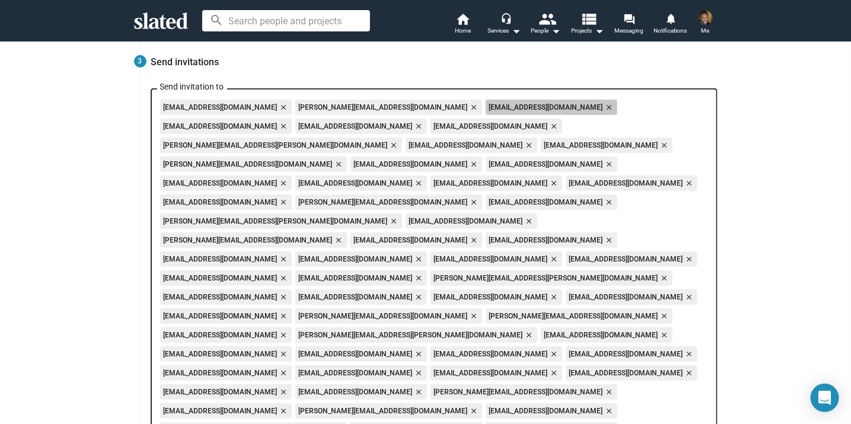
drag, startPoint x: 495, startPoint y: 108, endPoint x: 503, endPoint y: 110, distance: 8.1
click at [603, 108] on mat-icon "close" at bounding box center [608, 107] width 11 height 11
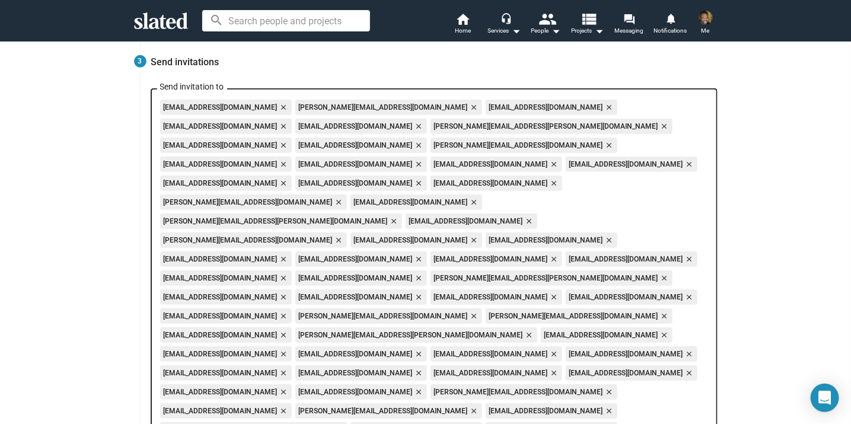
click at [413, 128] on mat-icon "close" at bounding box center [418, 126] width 11 height 11
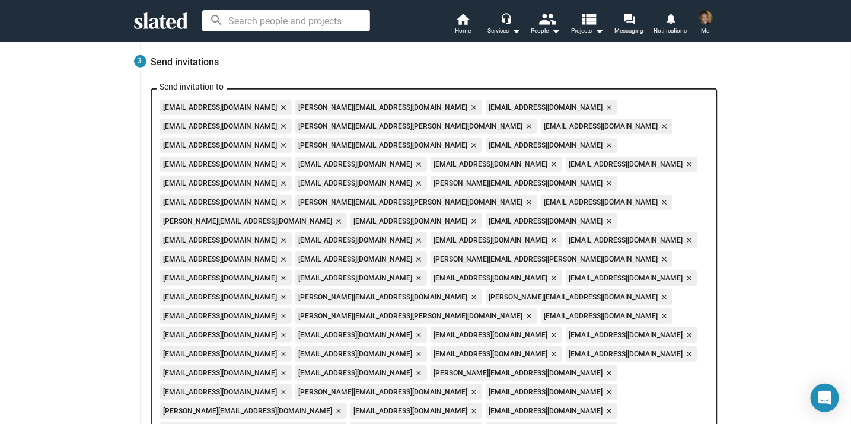
click at [523, 128] on mat-icon "close" at bounding box center [528, 126] width 11 height 11
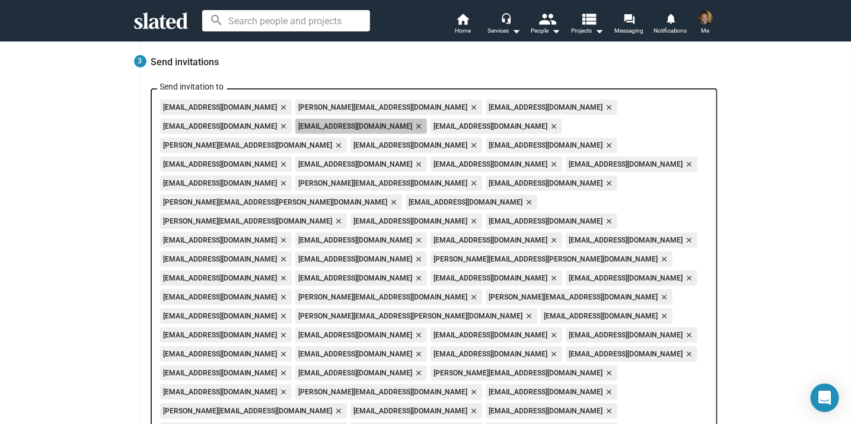
click at [413, 127] on mat-icon "close" at bounding box center [418, 126] width 11 height 11
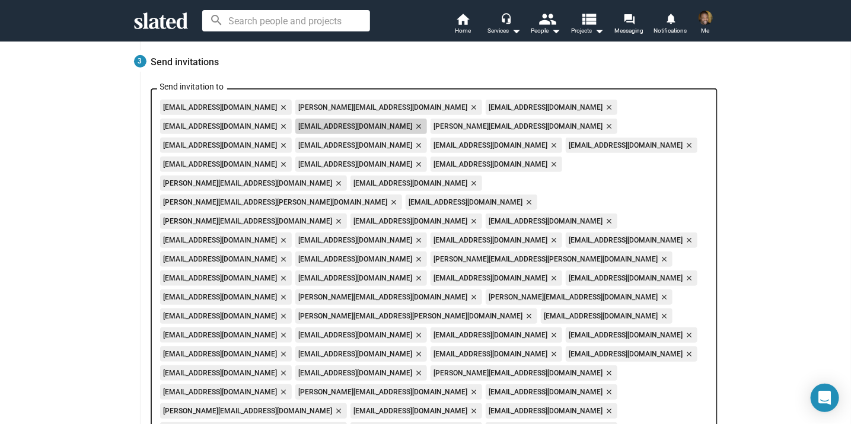
click at [413, 127] on mat-icon "close" at bounding box center [418, 126] width 11 height 11
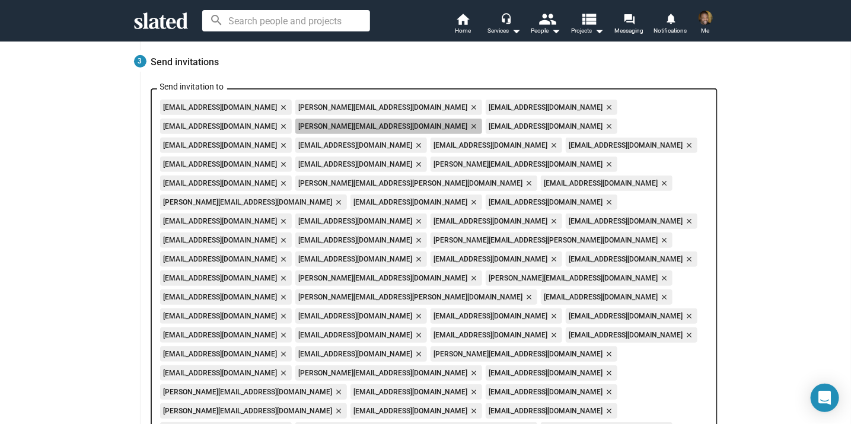
scroll to position [256, 0]
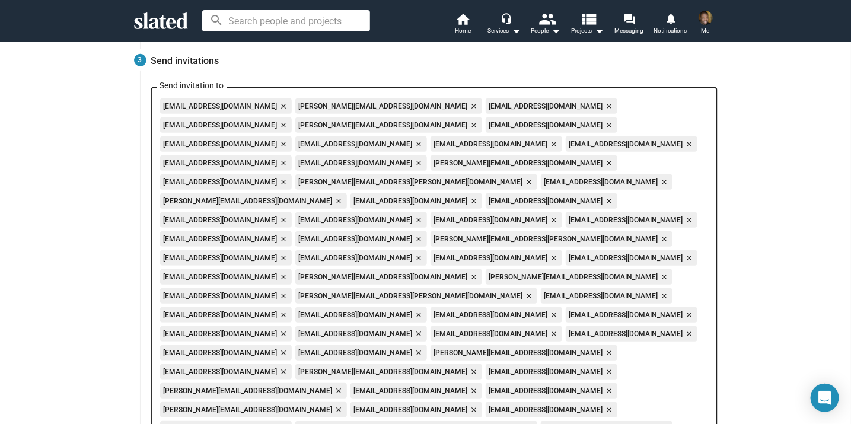
click at [288, 139] on mat-icon "close" at bounding box center [283, 144] width 11 height 11
click at [603, 125] on mat-icon "close" at bounding box center [608, 125] width 11 height 11
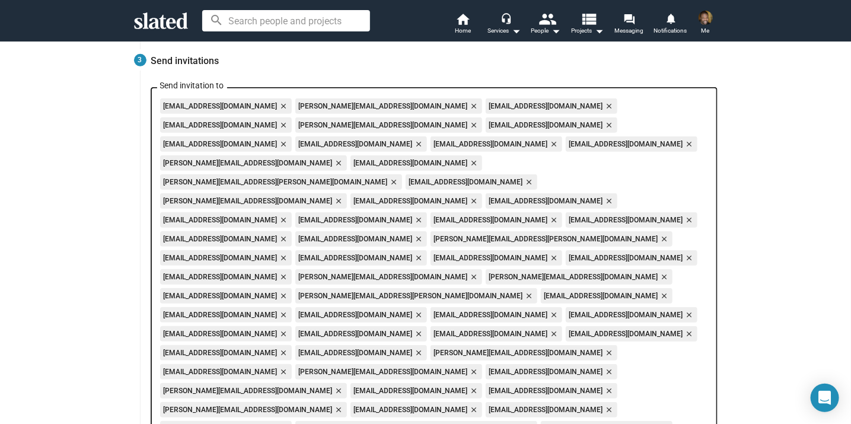
click at [288, 139] on mat-icon "close" at bounding box center [283, 144] width 11 height 11
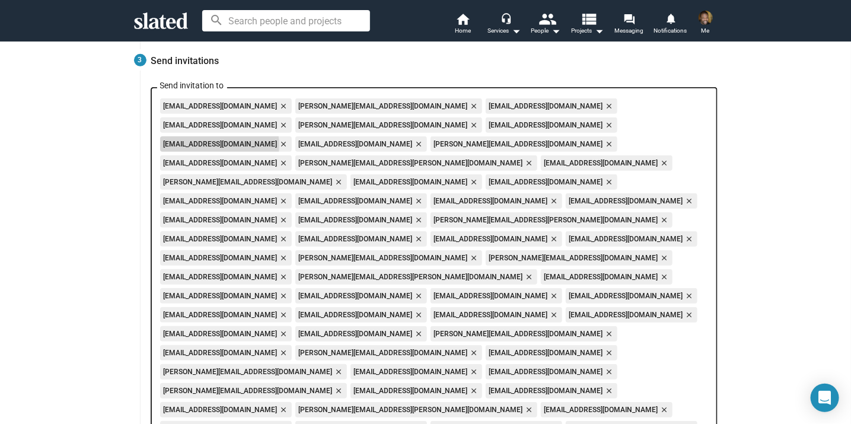
click at [288, 139] on mat-icon "close" at bounding box center [283, 144] width 11 height 11
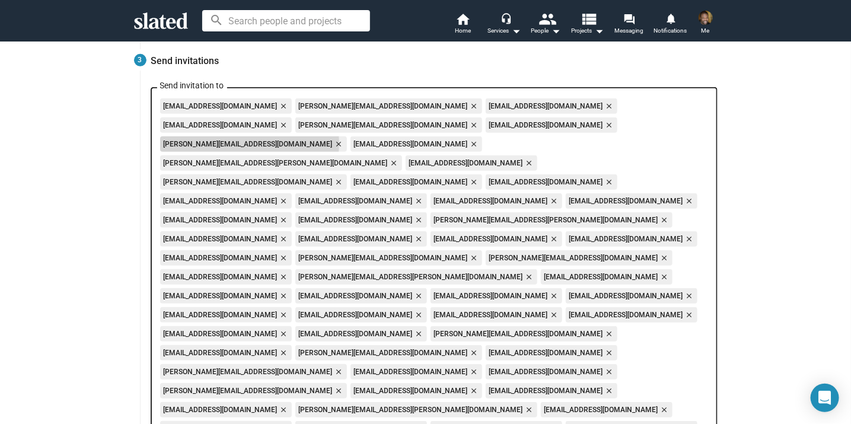
click at [344, 139] on mat-icon "close" at bounding box center [338, 144] width 11 height 11
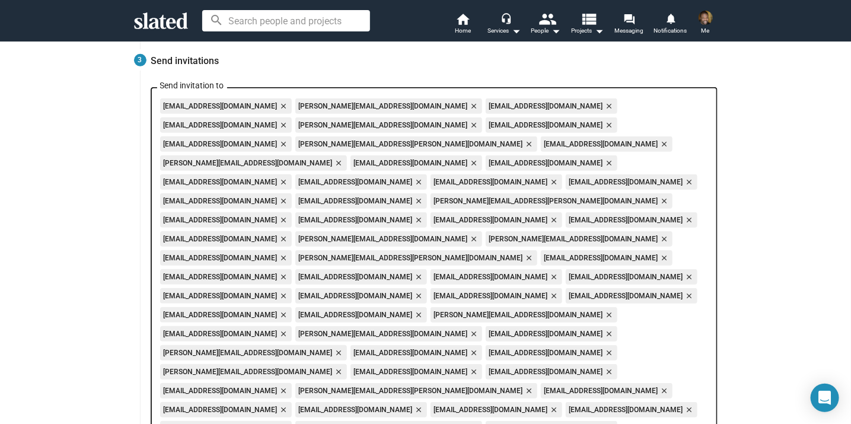
click at [288, 139] on mat-icon "close" at bounding box center [283, 144] width 11 height 11
click at [399, 139] on mat-icon "close" at bounding box center [393, 144] width 11 height 11
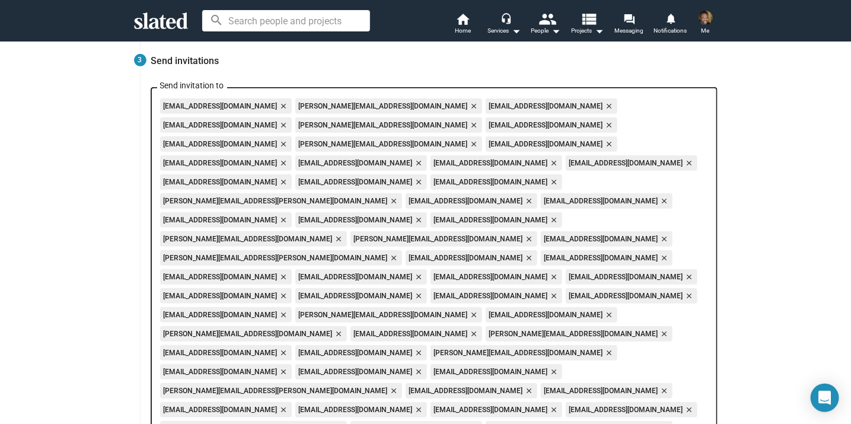
click at [288, 139] on mat-icon "close" at bounding box center [283, 144] width 11 height 11
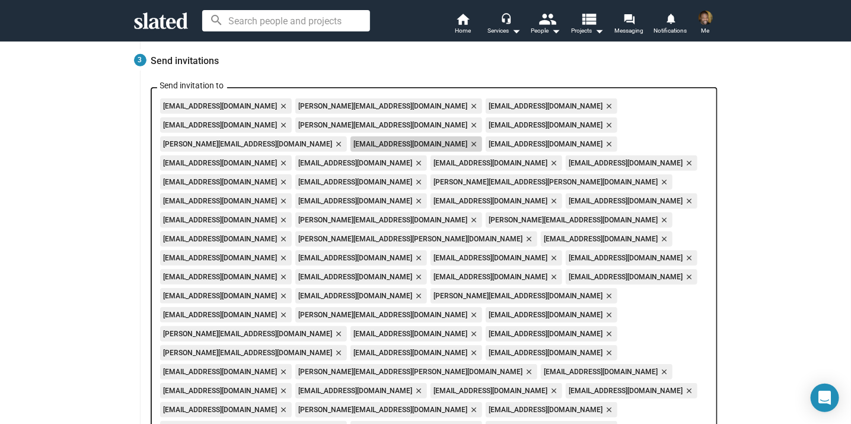
click at [479, 139] on mat-icon "close" at bounding box center [473, 144] width 11 height 11
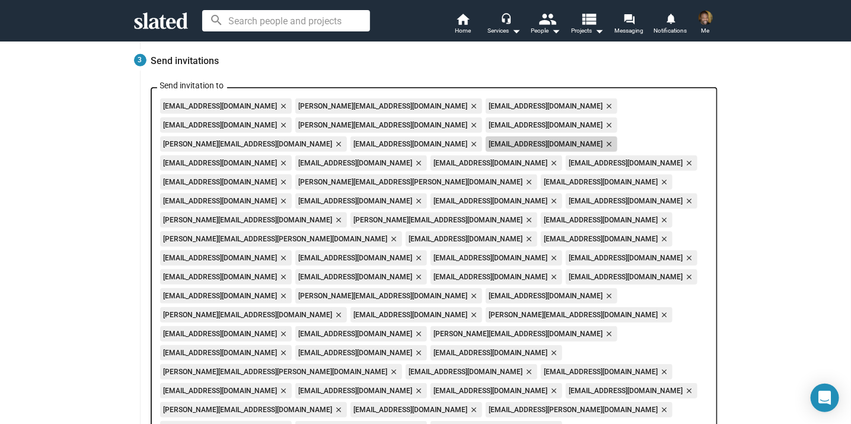
click at [614, 139] on mat-icon "close" at bounding box center [608, 144] width 11 height 11
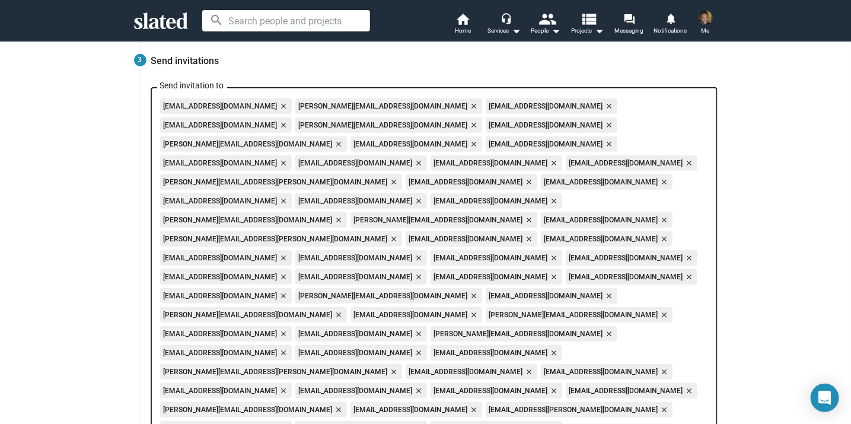
click at [603, 144] on mat-icon "close" at bounding box center [608, 144] width 11 height 11
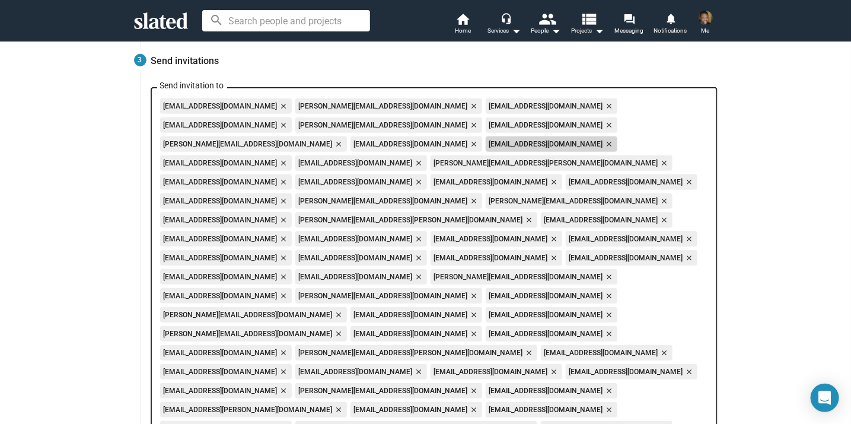
click at [603, 147] on mat-icon "close" at bounding box center [608, 144] width 11 height 11
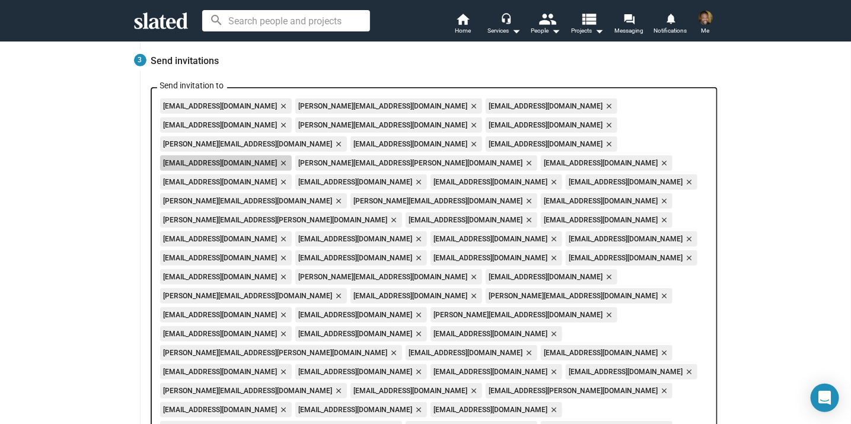
click at [278, 158] on mat-icon "close" at bounding box center [283, 163] width 11 height 11
click at [388, 158] on mat-icon "close" at bounding box center [393, 163] width 11 height 11
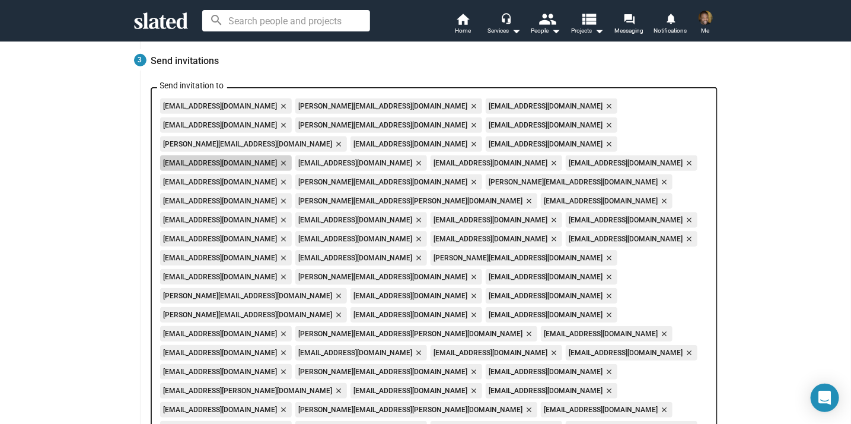
click at [278, 158] on mat-icon "close" at bounding box center [283, 163] width 11 height 11
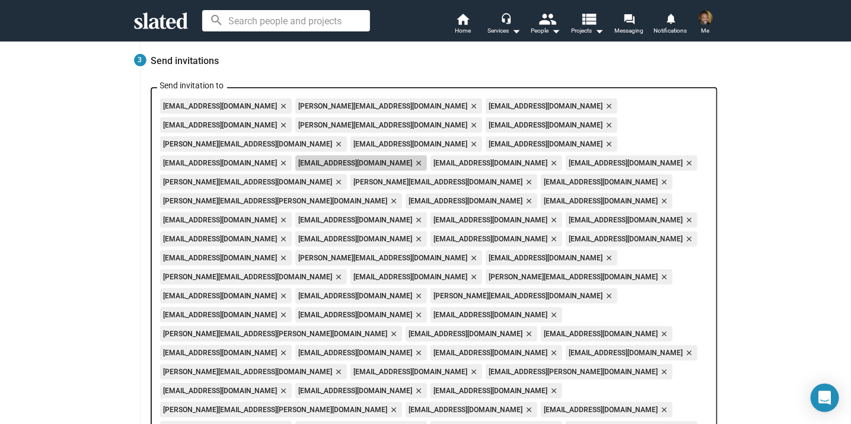
click at [413, 158] on mat-icon "close" at bounding box center [418, 163] width 11 height 11
click at [548, 158] on mat-icon "close" at bounding box center [553, 163] width 11 height 11
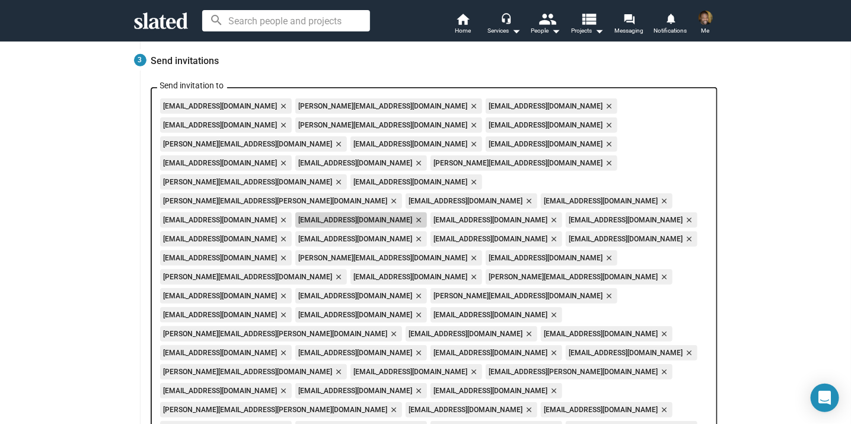
click at [424, 215] on mat-icon "close" at bounding box center [418, 220] width 11 height 11
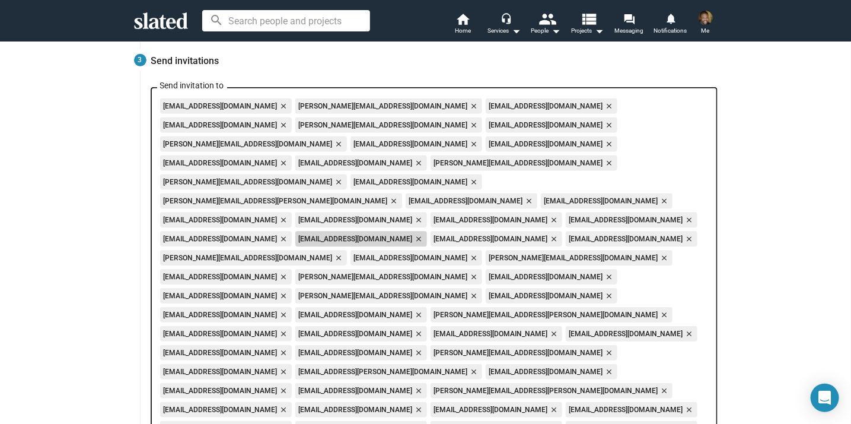
click at [424, 234] on mat-icon "close" at bounding box center [418, 239] width 11 height 11
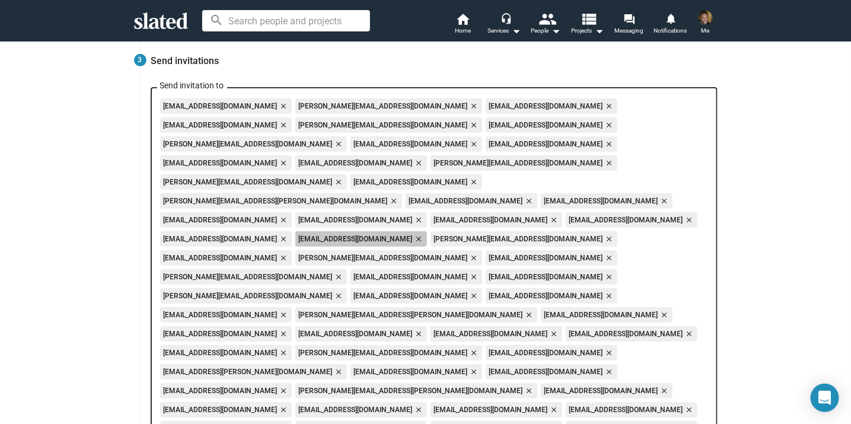
click at [424, 234] on mat-icon "close" at bounding box center [418, 239] width 11 height 11
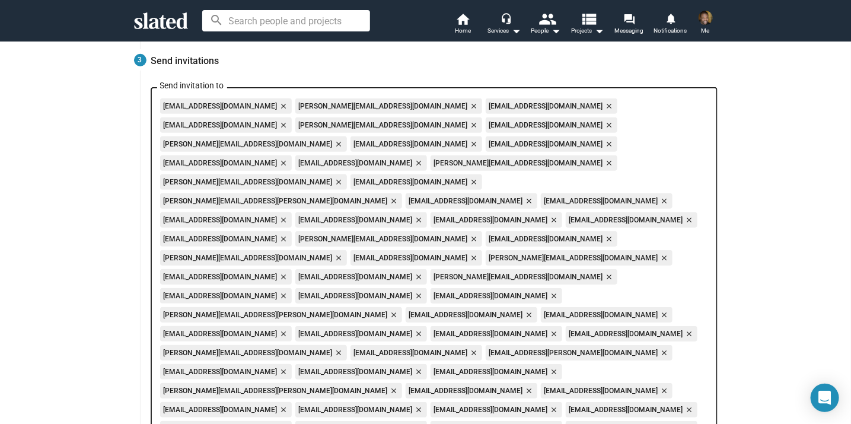
click at [479, 234] on mat-icon "close" at bounding box center [473, 239] width 11 height 11
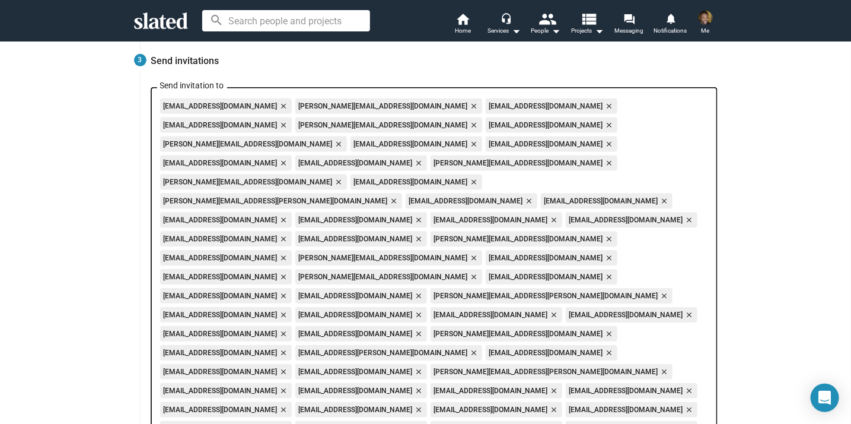
click at [288, 234] on mat-icon "close" at bounding box center [283, 239] width 11 height 11
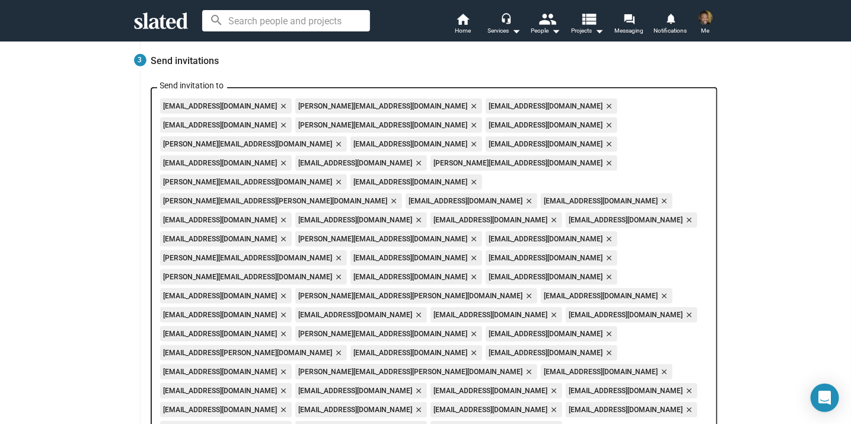
click at [683, 215] on mat-icon "close" at bounding box center [688, 220] width 11 height 11
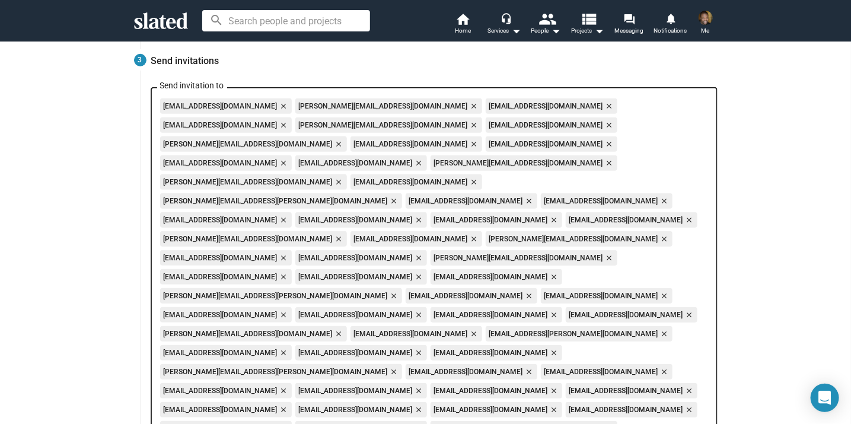
click at [548, 215] on mat-icon "close" at bounding box center [553, 220] width 11 height 11
click at [413, 253] on mat-icon "close" at bounding box center [418, 258] width 11 height 11
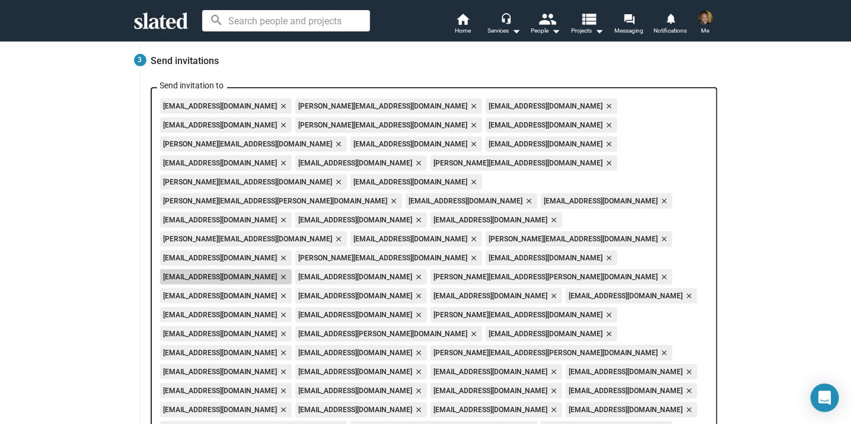
click at [288, 272] on mat-icon "close" at bounding box center [283, 277] width 11 height 11
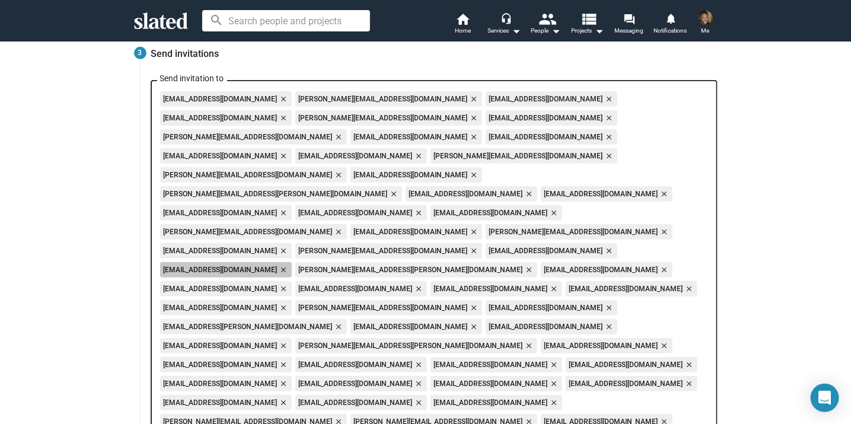
scroll to position [265, 0]
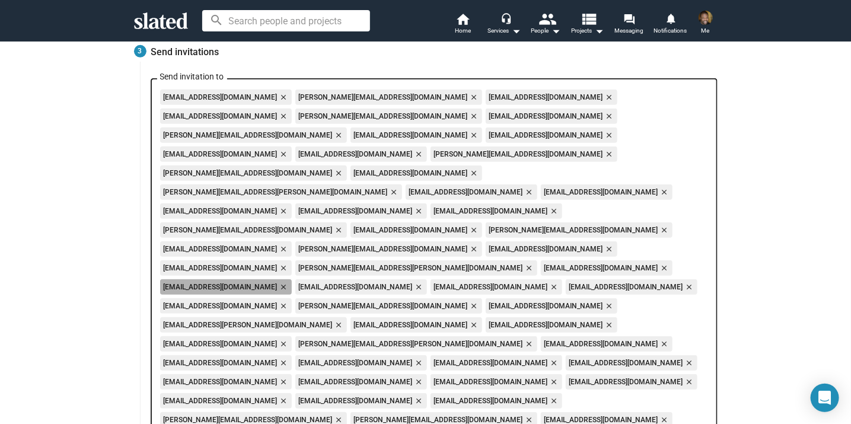
drag, startPoint x: 355, startPoint y: 212, endPoint x: 368, endPoint y: 212, distance: 13.1
click at [288, 282] on mat-icon "close" at bounding box center [283, 287] width 11 height 11
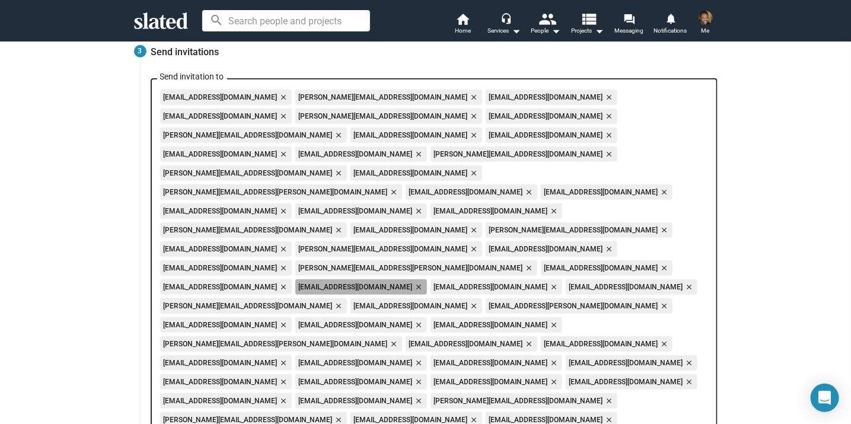
click at [424, 282] on mat-icon "close" at bounding box center [418, 287] width 11 height 11
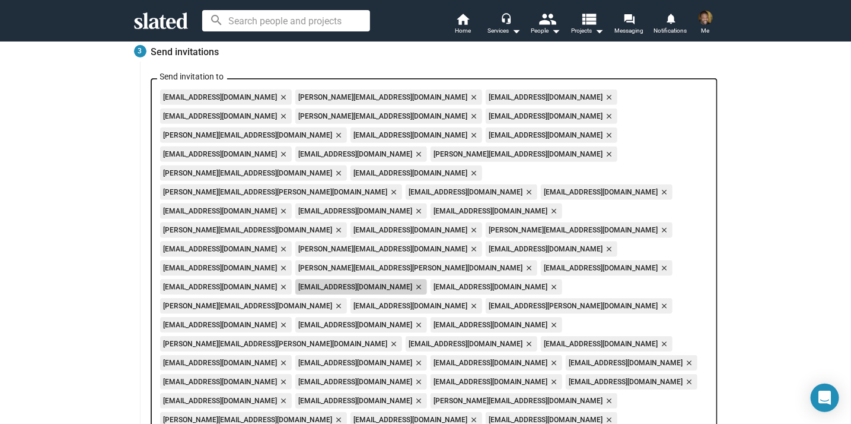
click at [424, 282] on mat-icon "close" at bounding box center [418, 287] width 11 height 11
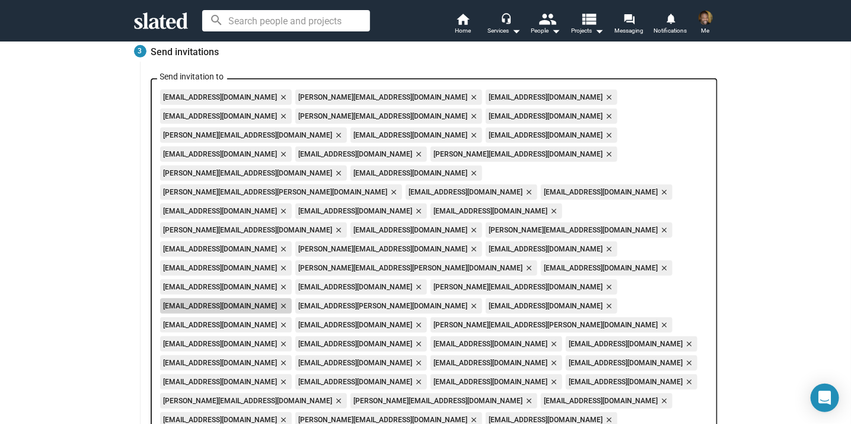
click at [288, 301] on mat-icon "close" at bounding box center [283, 306] width 11 height 11
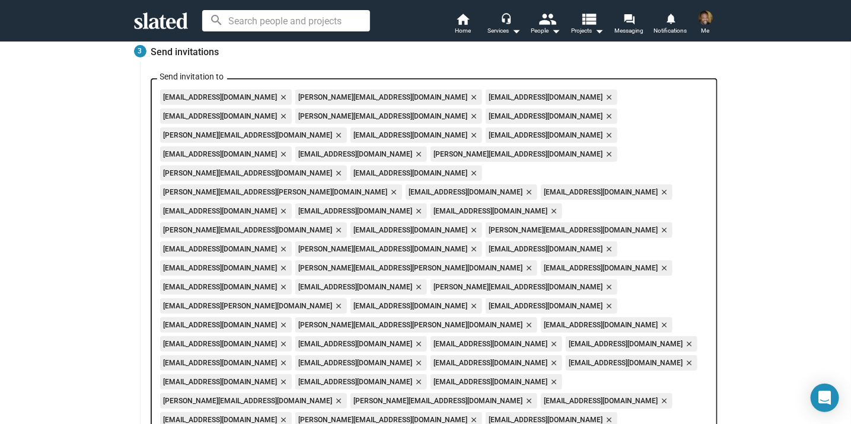
click at [603, 301] on mat-icon "close" at bounding box center [608, 306] width 11 height 11
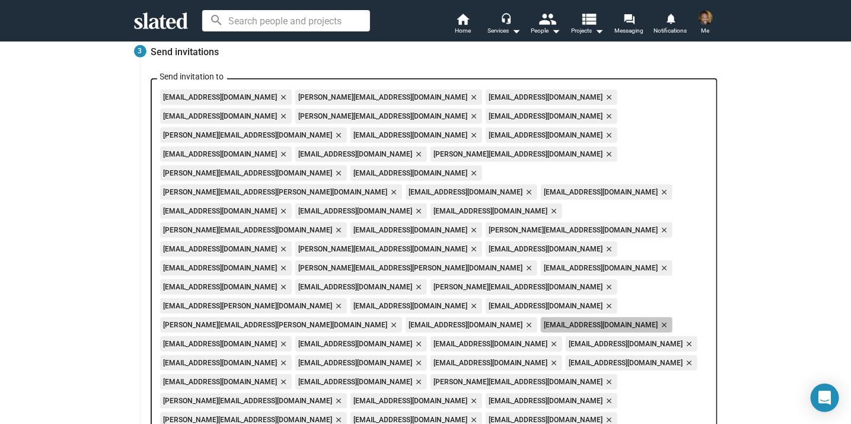
click at [659, 320] on mat-icon "close" at bounding box center [664, 325] width 11 height 11
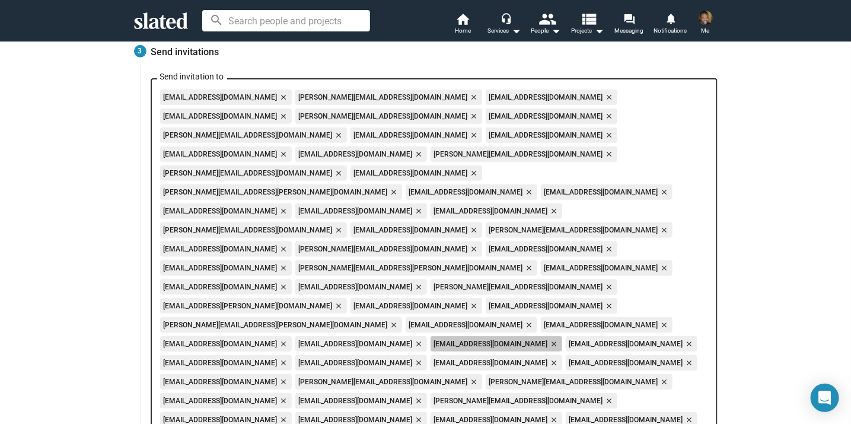
click at [548, 339] on mat-icon "close" at bounding box center [553, 344] width 11 height 11
click at [413, 339] on mat-icon "close" at bounding box center [418, 344] width 11 height 11
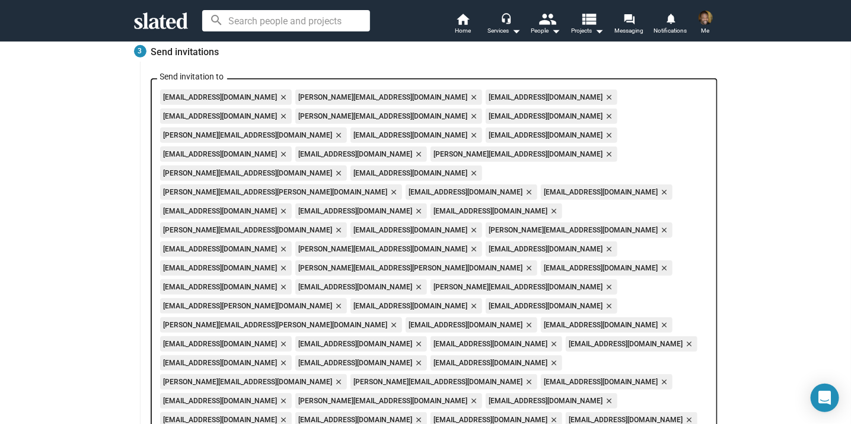
click at [278, 339] on mat-icon "close" at bounding box center [283, 344] width 11 height 11
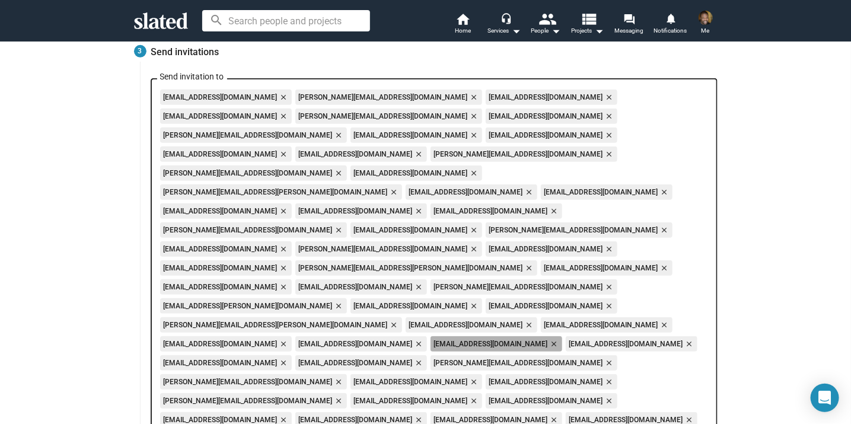
click at [548, 339] on mat-icon "close" at bounding box center [553, 344] width 11 height 11
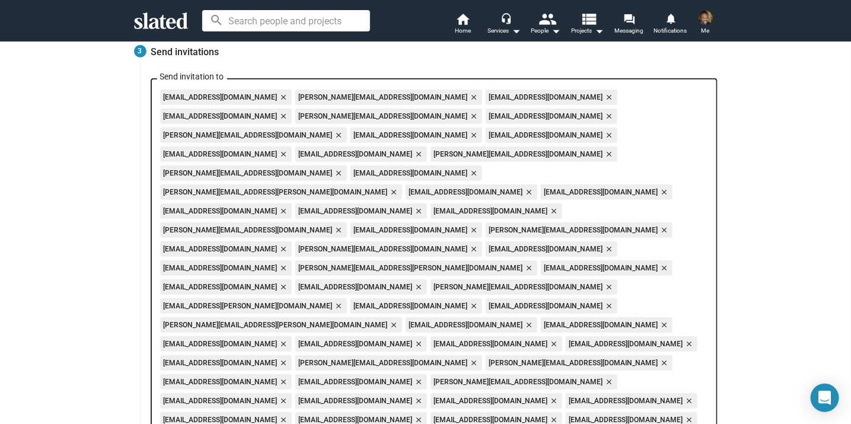
scroll to position [268, 0]
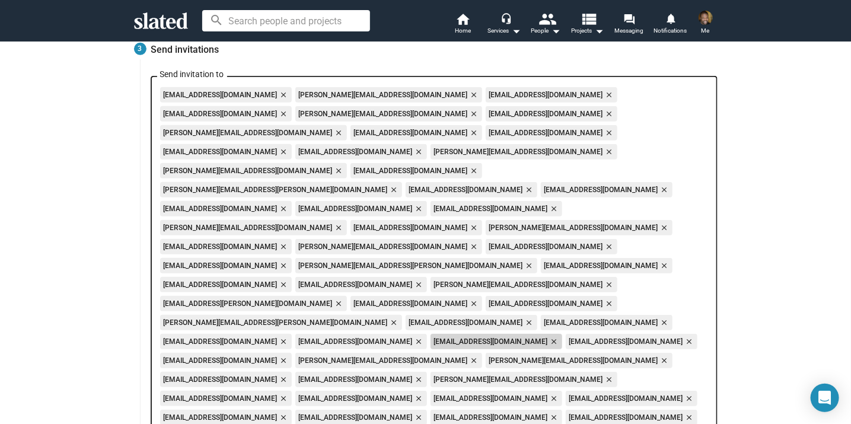
click at [548, 336] on mat-icon "close" at bounding box center [553, 341] width 11 height 11
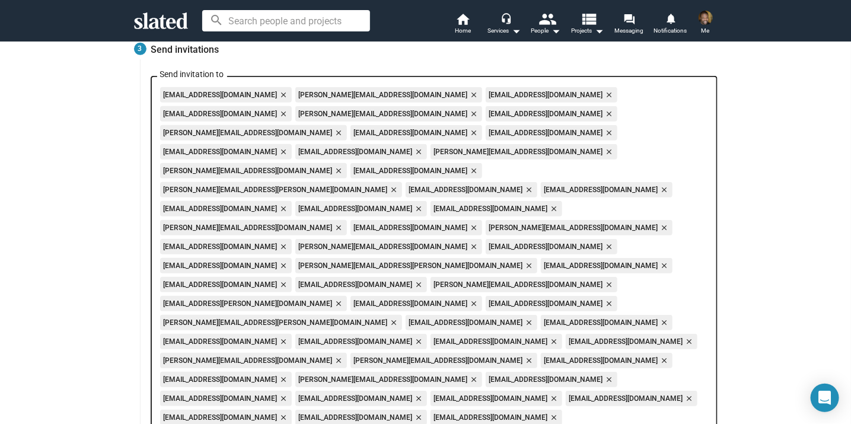
scroll to position [267, 0]
click at [548, 337] on mat-icon "close" at bounding box center [553, 342] width 11 height 11
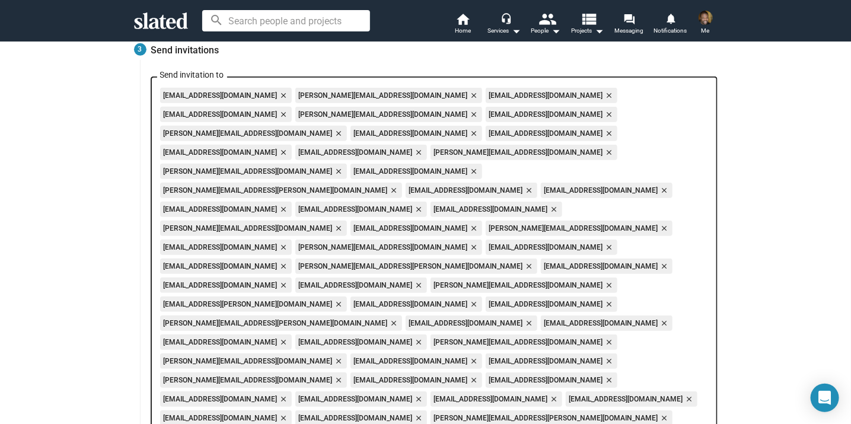
click at [603, 337] on mat-icon "close" at bounding box center [608, 342] width 11 height 11
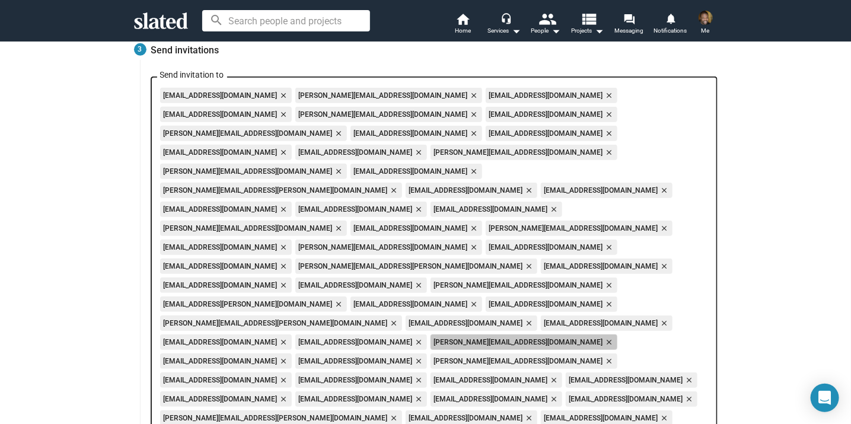
click at [603, 337] on mat-icon "close" at bounding box center [608, 342] width 11 height 11
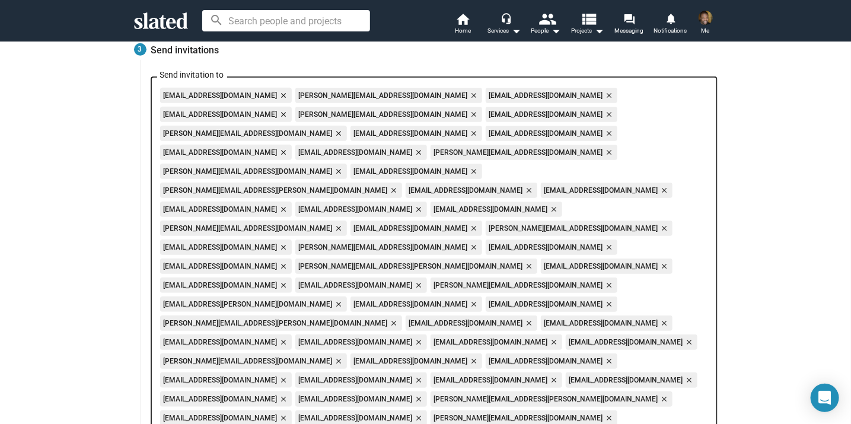
click at [548, 337] on mat-icon "close" at bounding box center [553, 342] width 11 height 11
click at [479, 356] on mat-icon "close" at bounding box center [473, 361] width 11 height 11
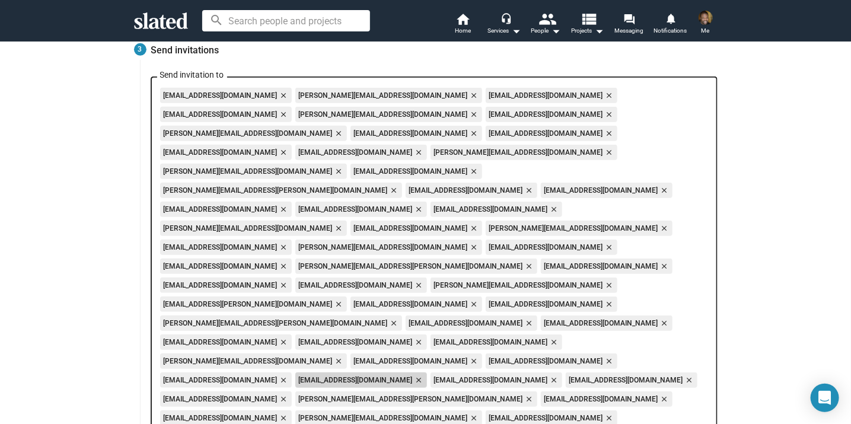
click at [424, 375] on mat-icon "close" at bounding box center [418, 380] width 11 height 11
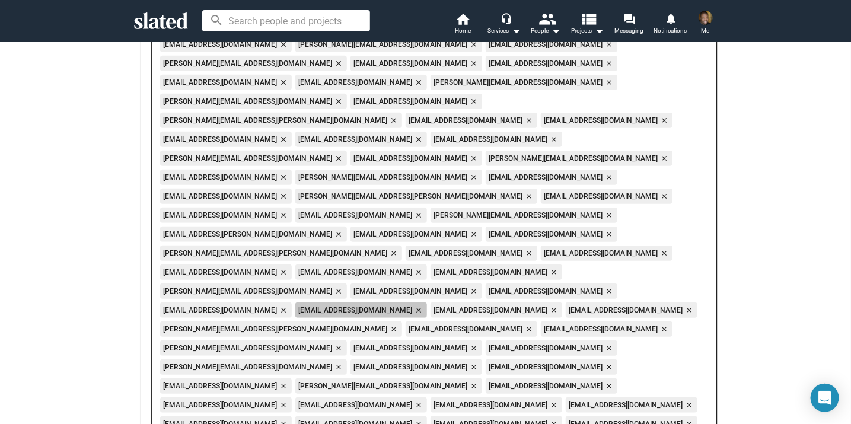
scroll to position [338, 0]
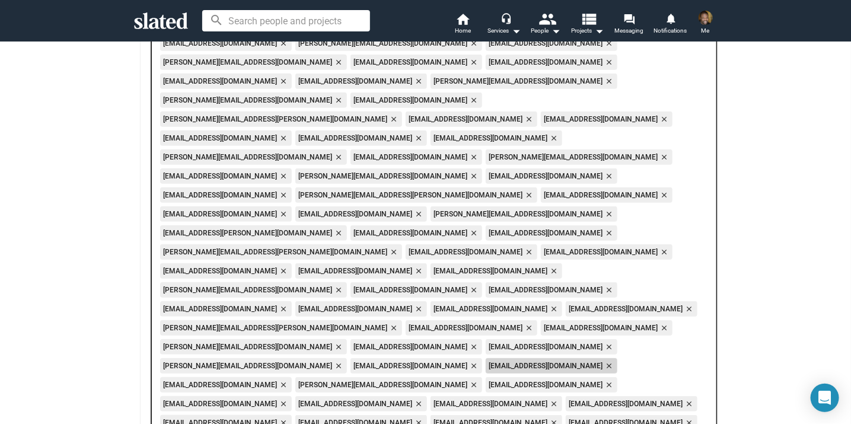
click at [603, 361] on mat-icon "close" at bounding box center [608, 366] width 11 height 11
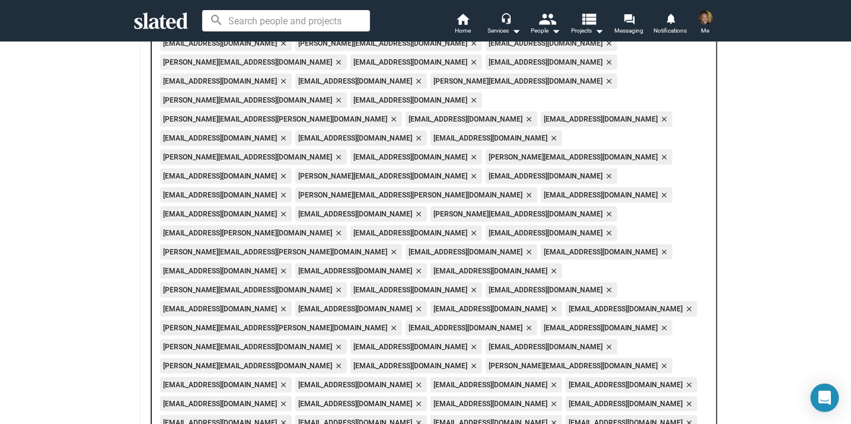
click at [288, 380] on mat-icon "close" at bounding box center [283, 385] width 11 height 11
click at [413, 380] on mat-icon "close" at bounding box center [418, 385] width 11 height 11
click at [548, 380] on mat-icon "close" at bounding box center [553, 385] width 11 height 11
click at [424, 399] on mat-icon "close" at bounding box center [418, 404] width 11 height 11
click at [683, 418] on mat-icon "close" at bounding box center [688, 423] width 11 height 11
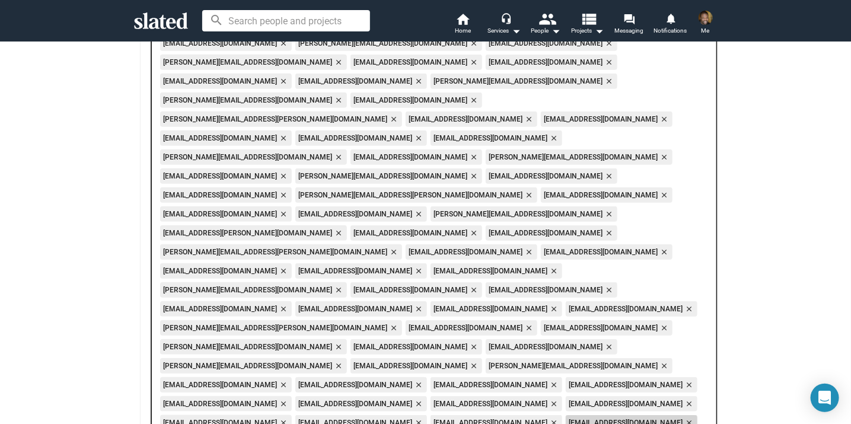
click at [683, 418] on mat-icon "close" at bounding box center [688, 423] width 11 height 11
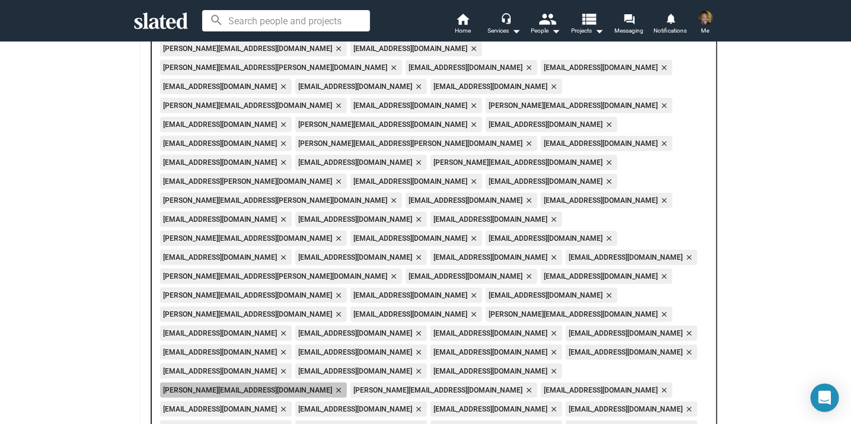
scroll to position [392, 0]
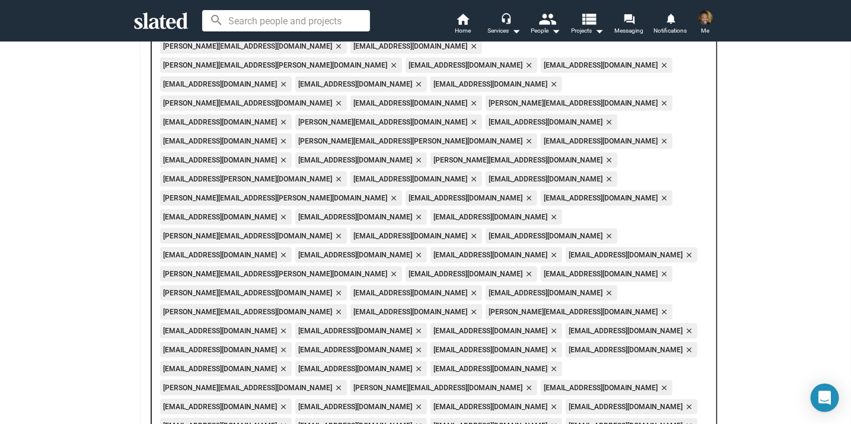
click at [288, 402] on mat-icon "close" at bounding box center [283, 407] width 11 height 11
click at [424, 402] on mat-icon "close" at bounding box center [418, 407] width 11 height 11
click at [288, 421] on mat-icon "close" at bounding box center [283, 426] width 11 height 11
click at [424, 421] on mat-icon "close" at bounding box center [418, 426] width 11 height 11
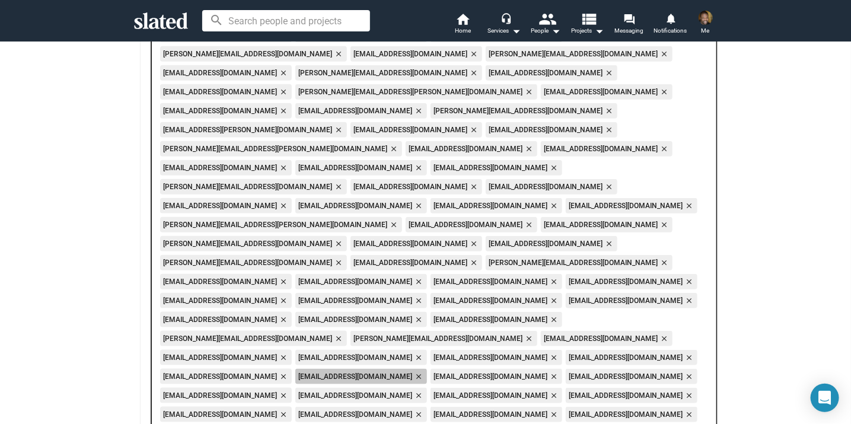
scroll to position [446, 0]
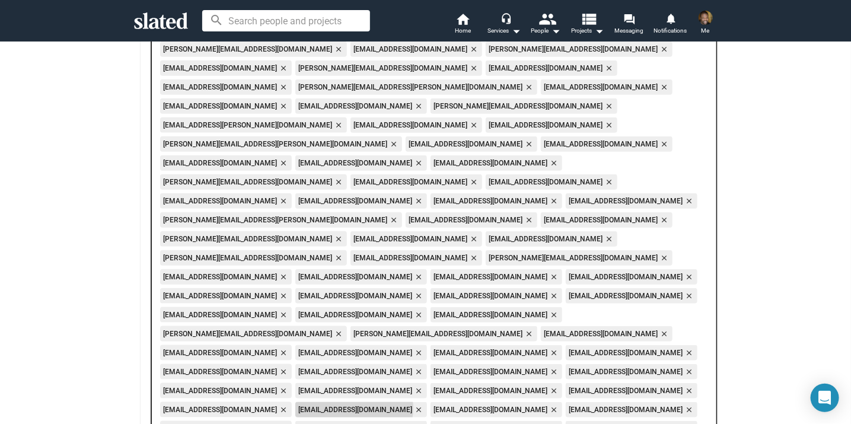
click at [413, 405] on mat-icon "close" at bounding box center [418, 410] width 11 height 11
click at [413, 424] on mat-icon "close" at bounding box center [418, 429] width 11 height 11
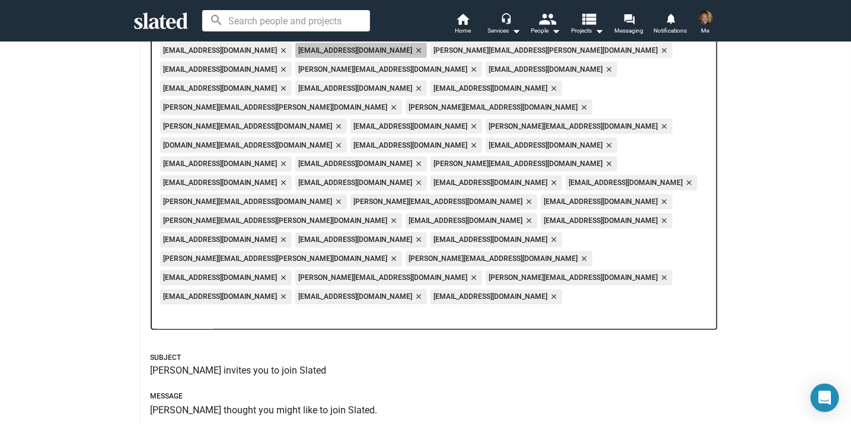
scroll to position [828, 0]
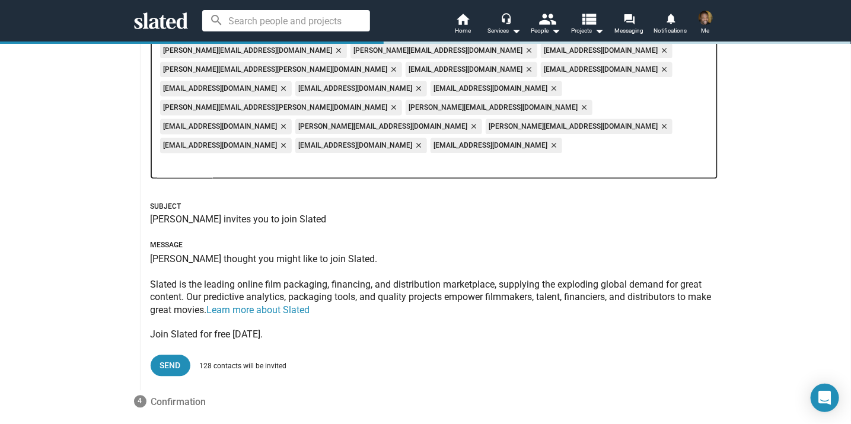
scroll to position [985, 0]
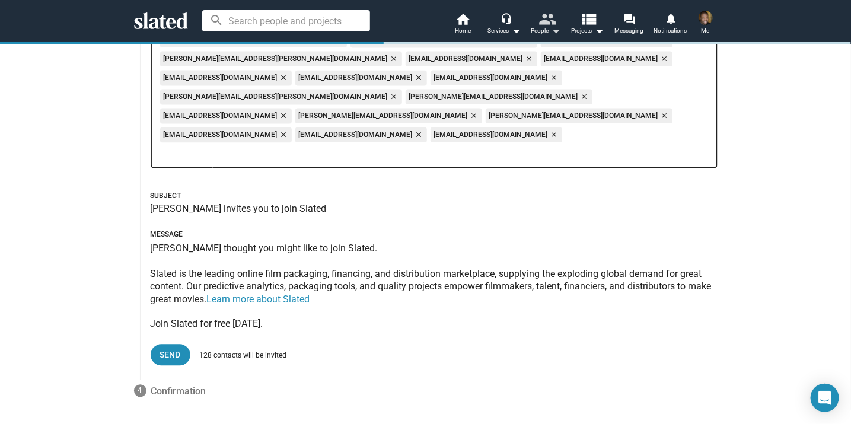
click at [552, 31] on mat-icon "arrow_drop_down" at bounding box center [556, 31] width 14 height 14
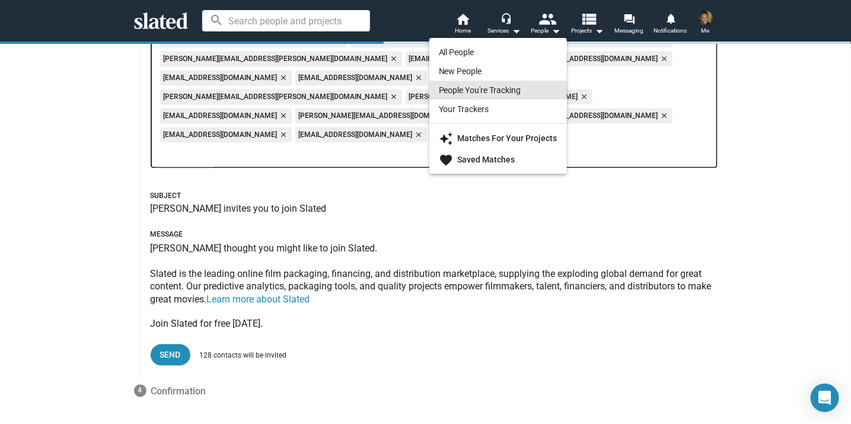
click at [523, 90] on link "People You're Tracking" at bounding box center [499, 90] width 138 height 19
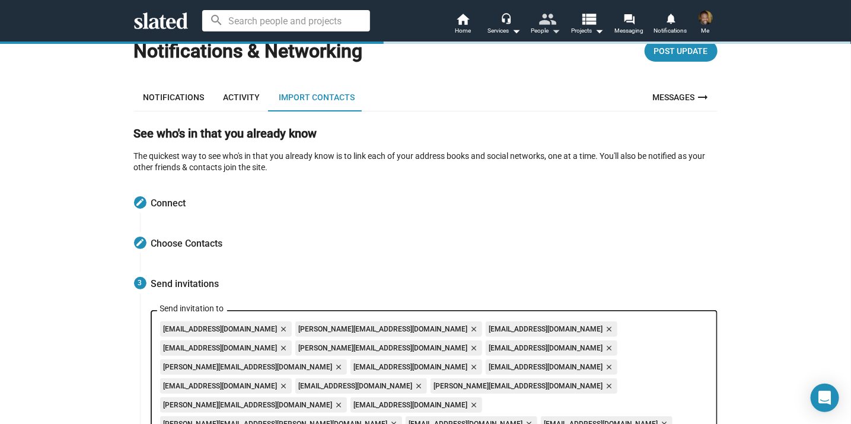
scroll to position [0, 0]
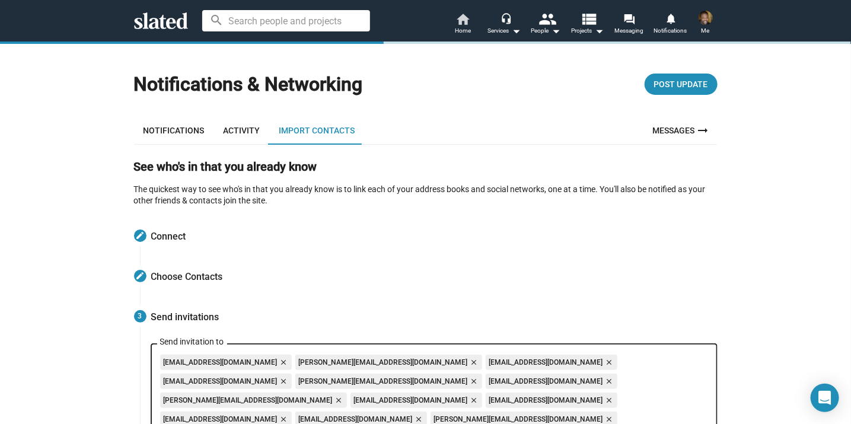
click at [468, 24] on span "Home" at bounding box center [463, 31] width 16 height 14
